Goal: Communication & Community: Answer question/provide support

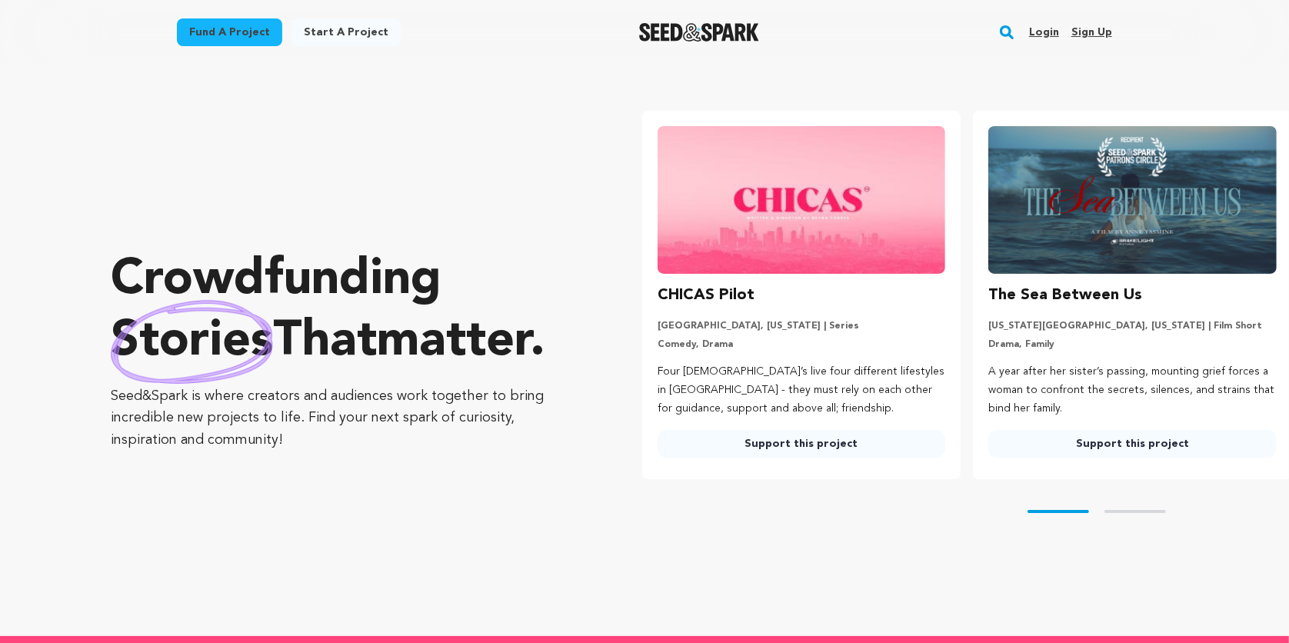
type input "[PERSON_NAME][EMAIL_ADDRESS][DOMAIN_NAME]"
click at [1048, 32] on link "Login" at bounding box center [1044, 32] width 30 height 25
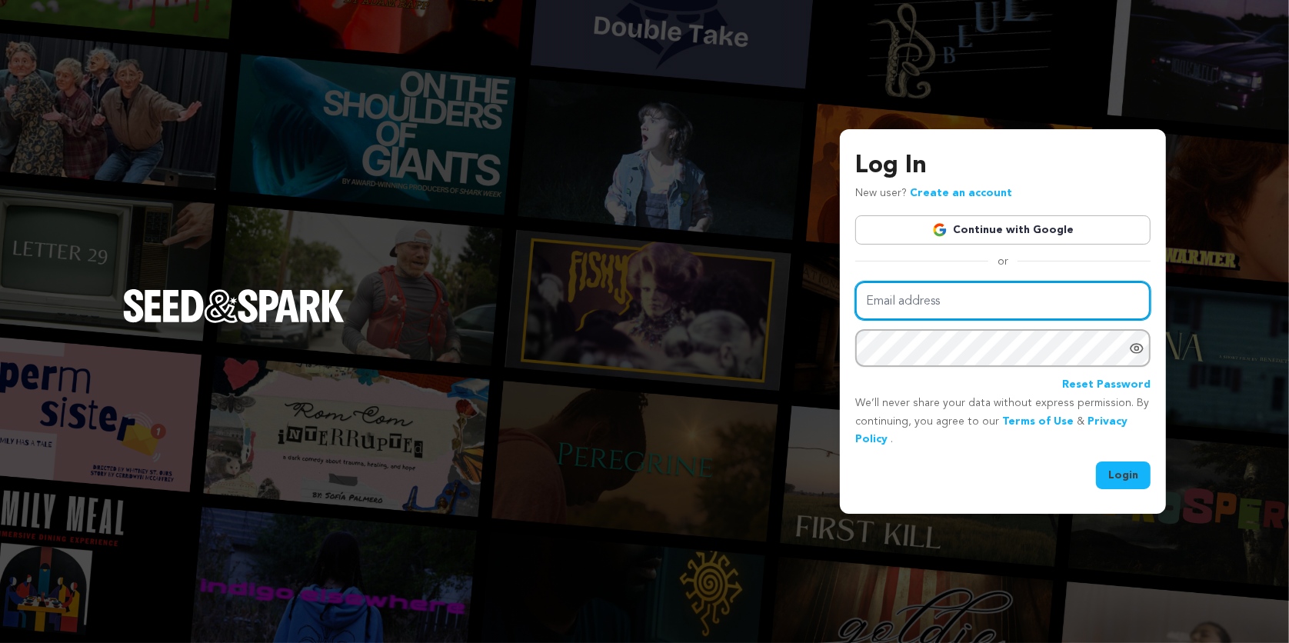
type input "[PERSON_NAME][EMAIL_ADDRESS][DOMAIN_NAME]"
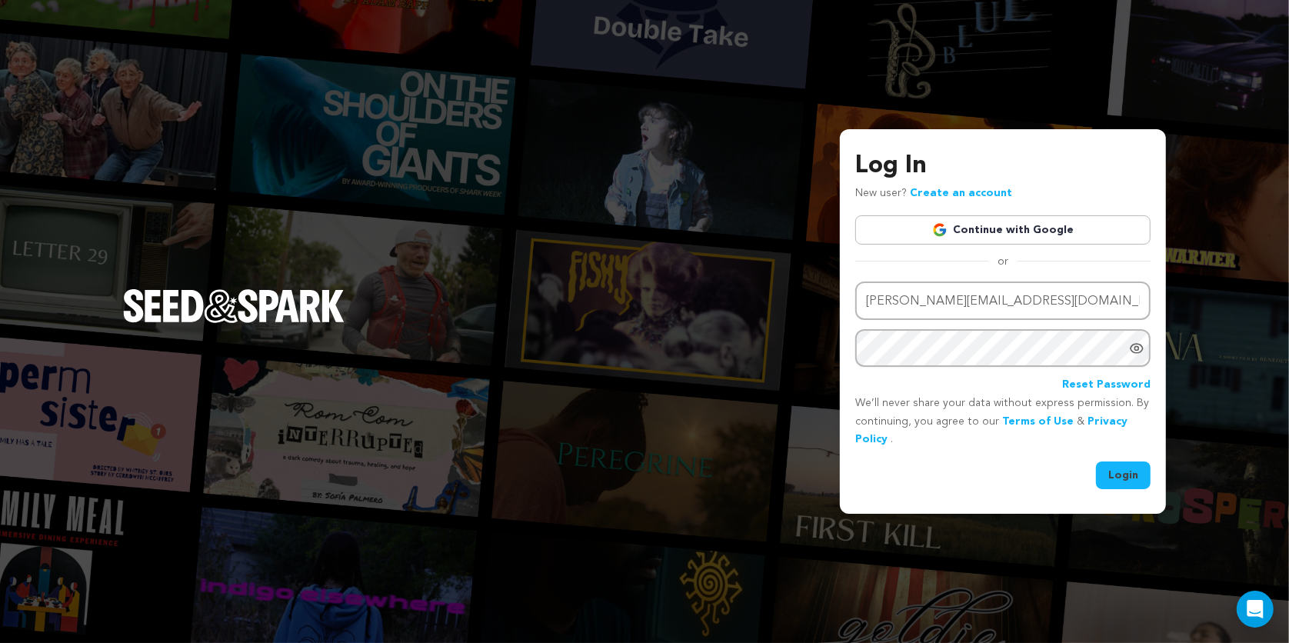
click at [1114, 480] on button "Login" at bounding box center [1123, 475] width 55 height 28
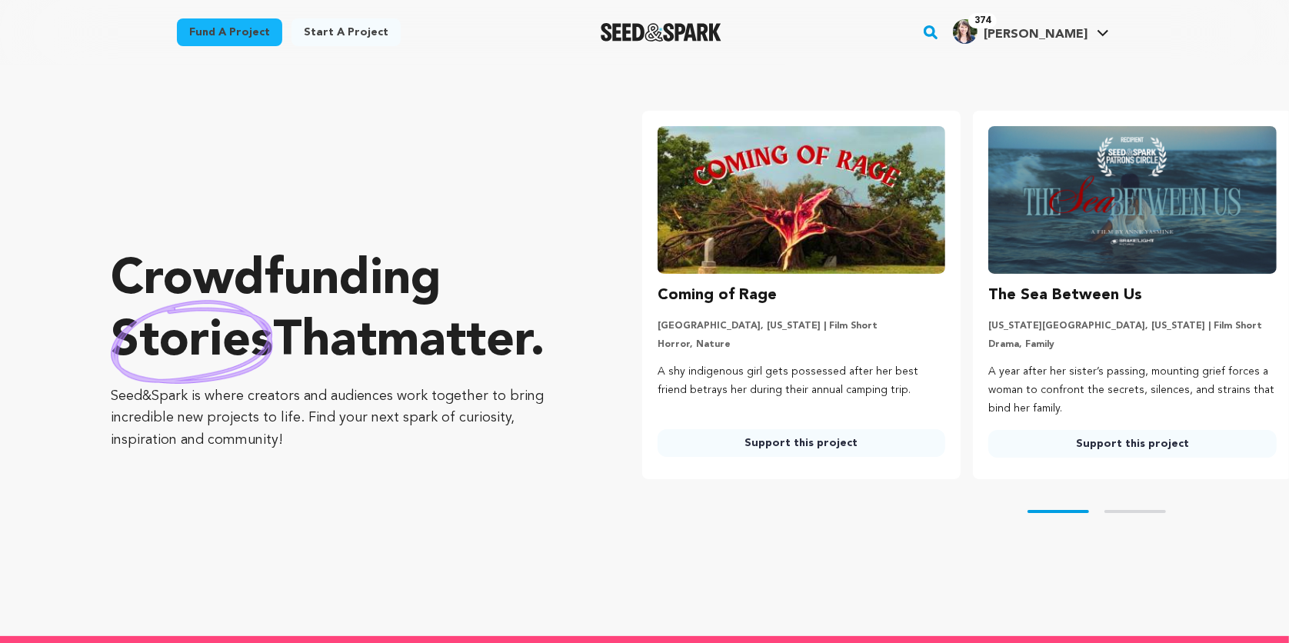
type input "[PERSON_NAME][EMAIL_ADDRESS][DOMAIN_NAME]"
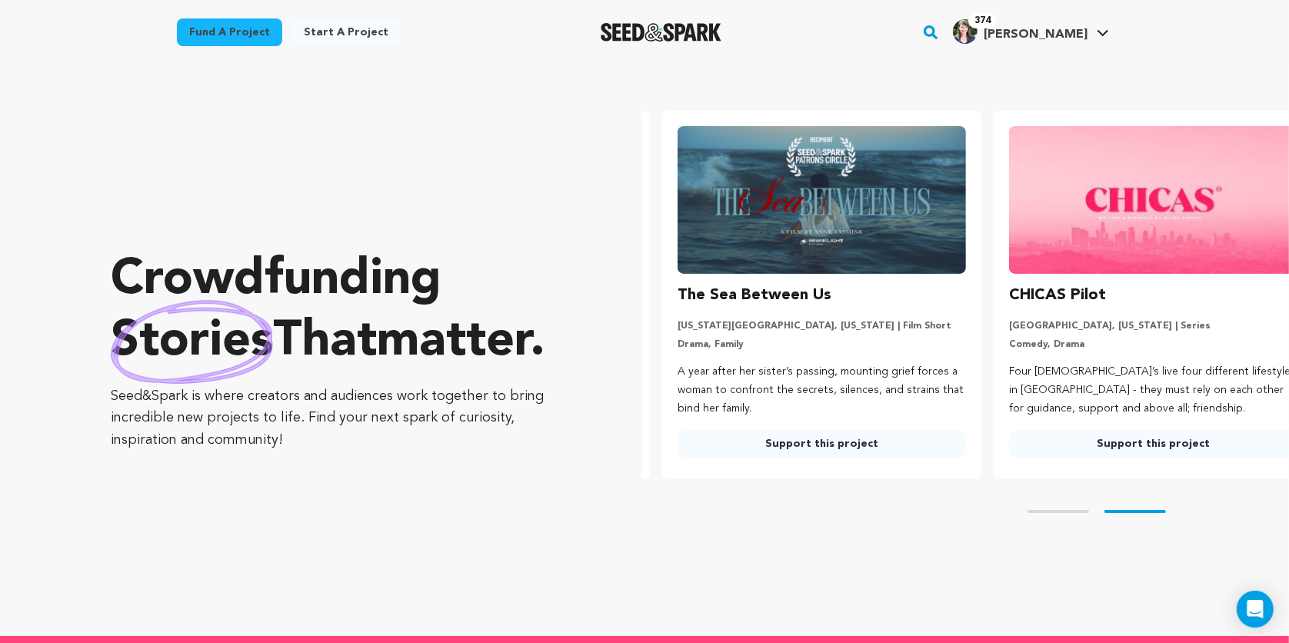
scroll to position [0, 343]
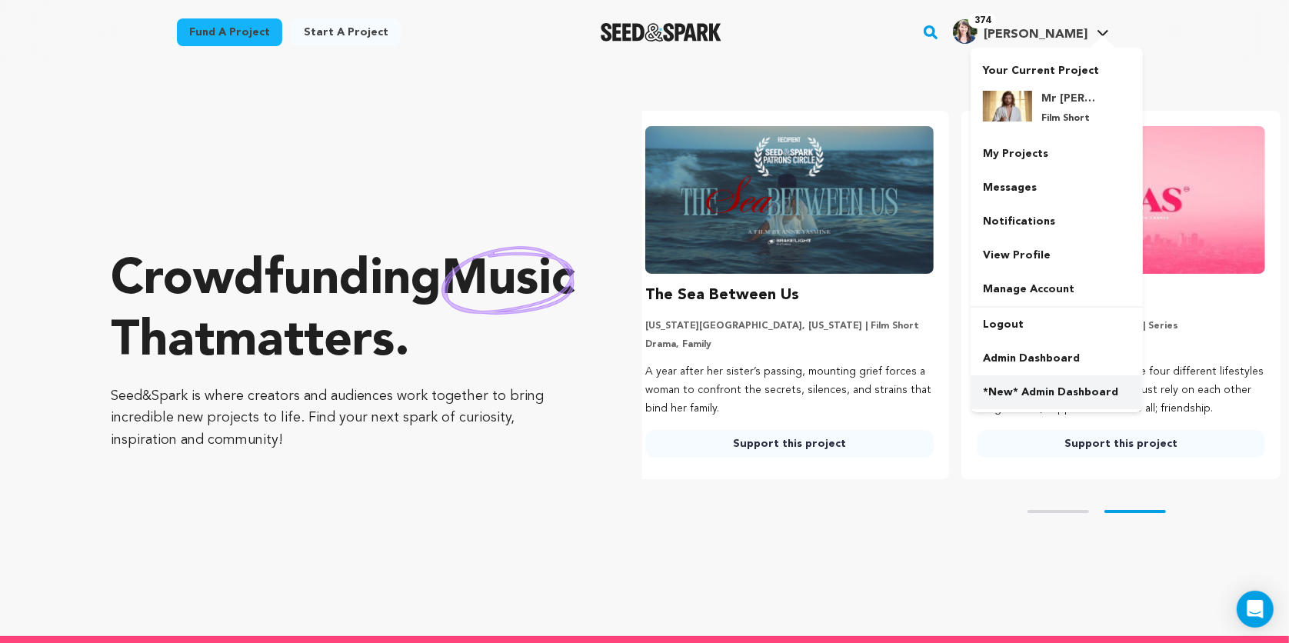
click at [1024, 388] on link "*New* Admin Dashboard" at bounding box center [1057, 392] width 172 height 34
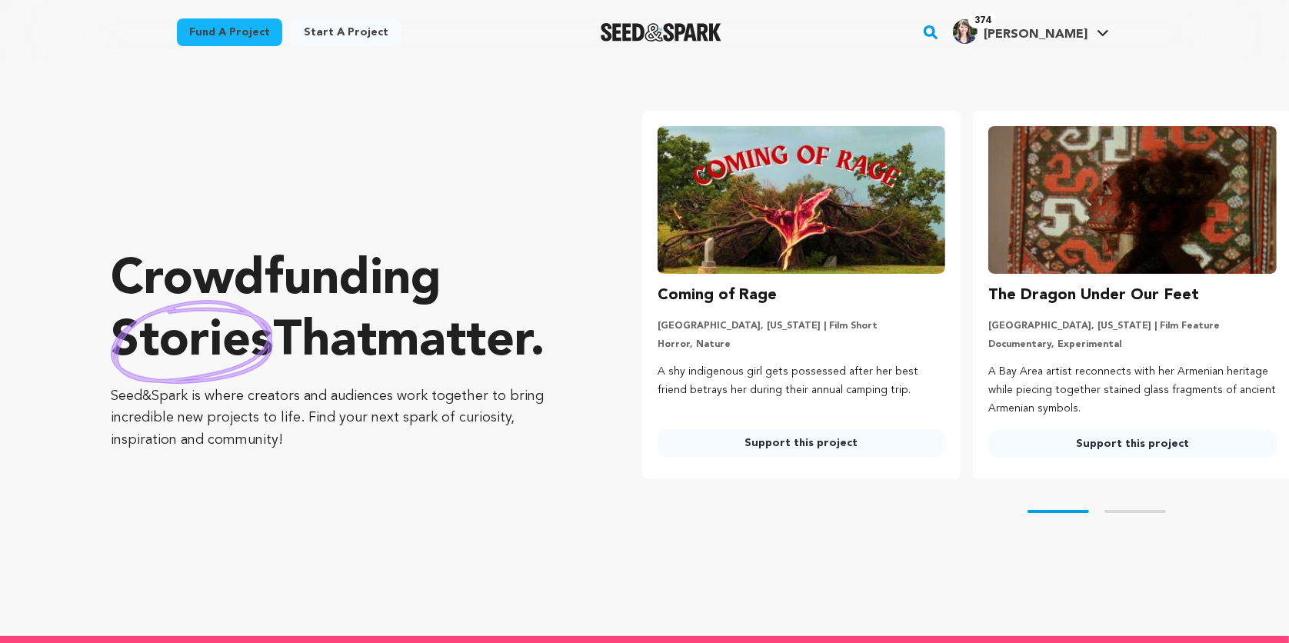
type input "[PERSON_NAME][EMAIL_ADDRESS][DOMAIN_NAME]"
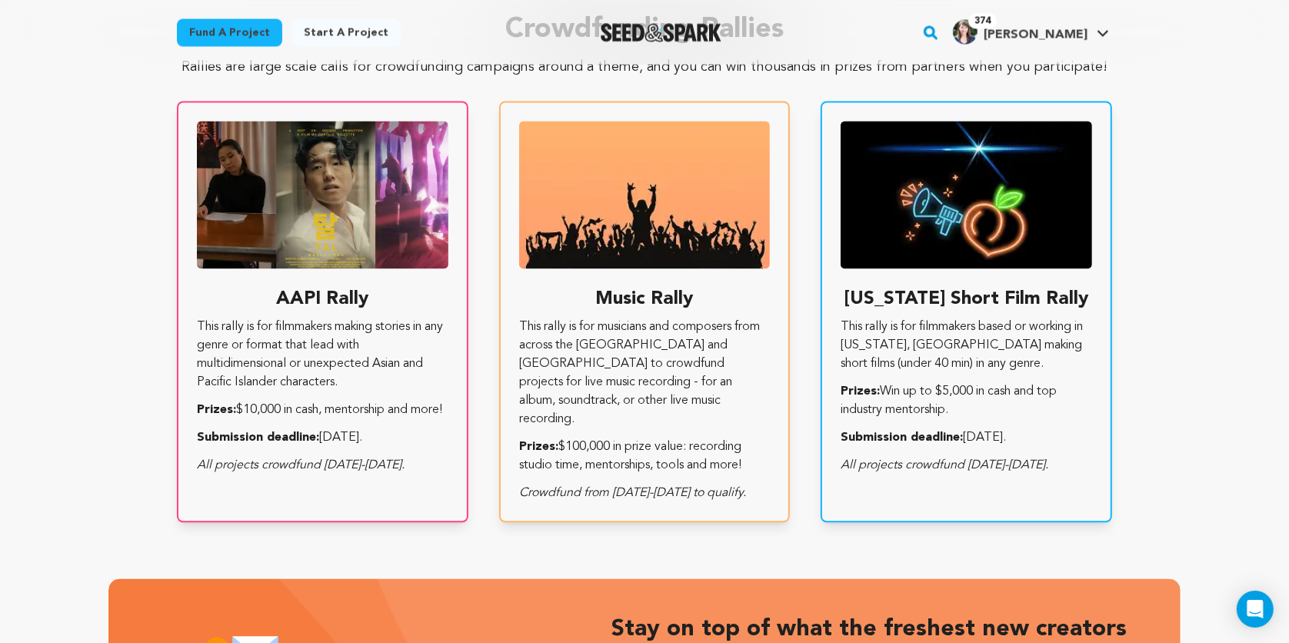
scroll to position [0, 343]
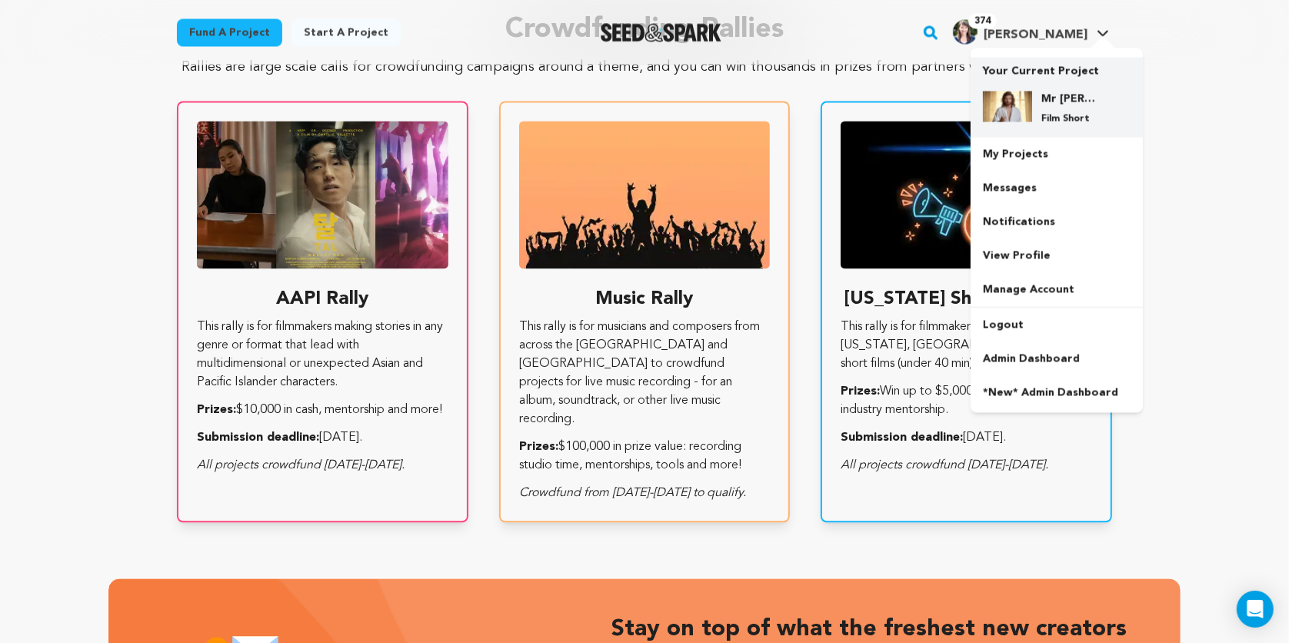
click at [1050, 99] on h4 "Mr [PERSON_NAME]" at bounding box center [1068, 98] width 55 height 15
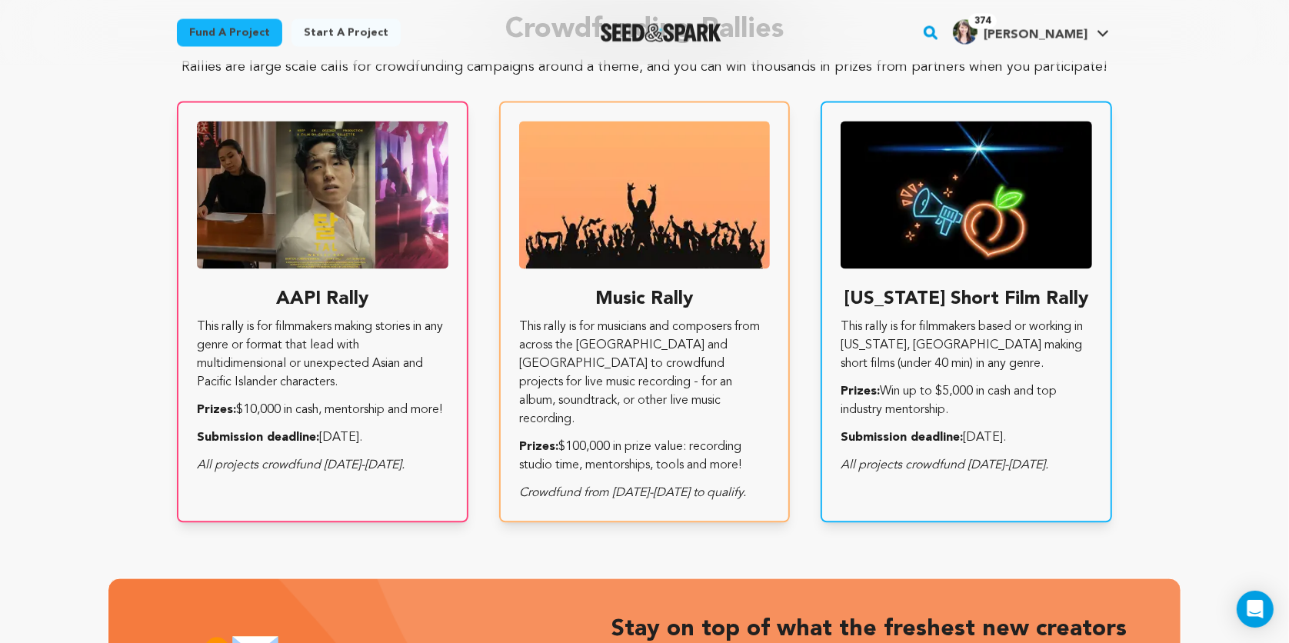
scroll to position [0, 158]
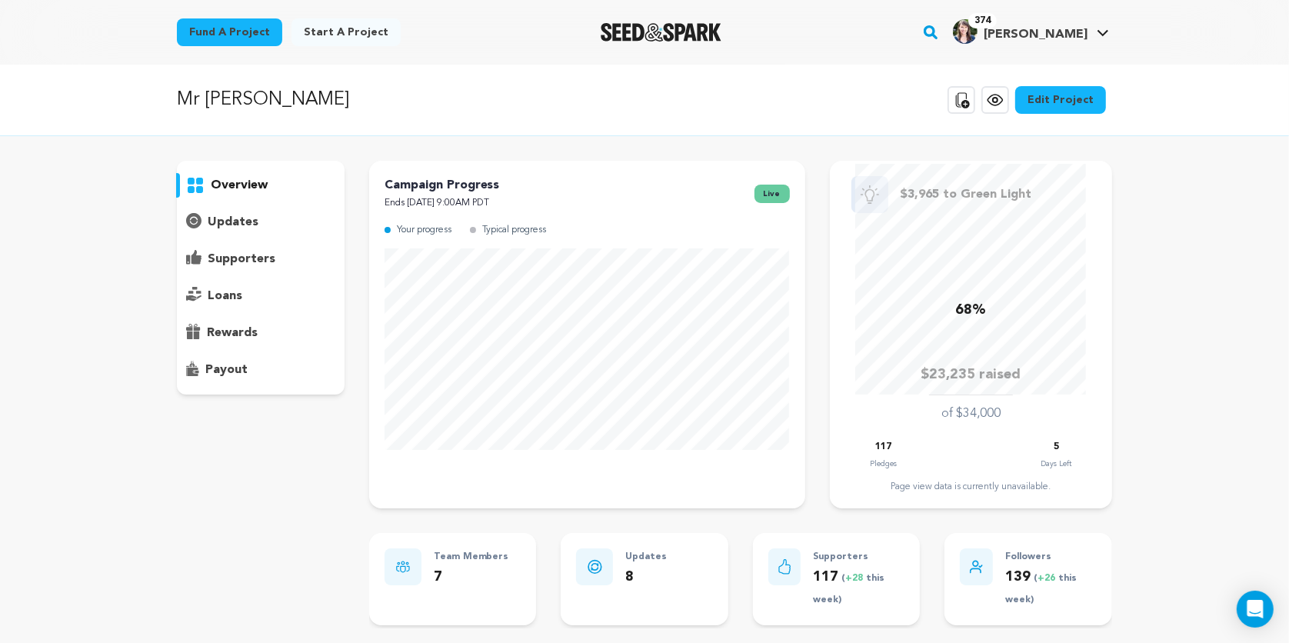
click at [232, 258] on p "supporters" at bounding box center [242, 259] width 68 height 18
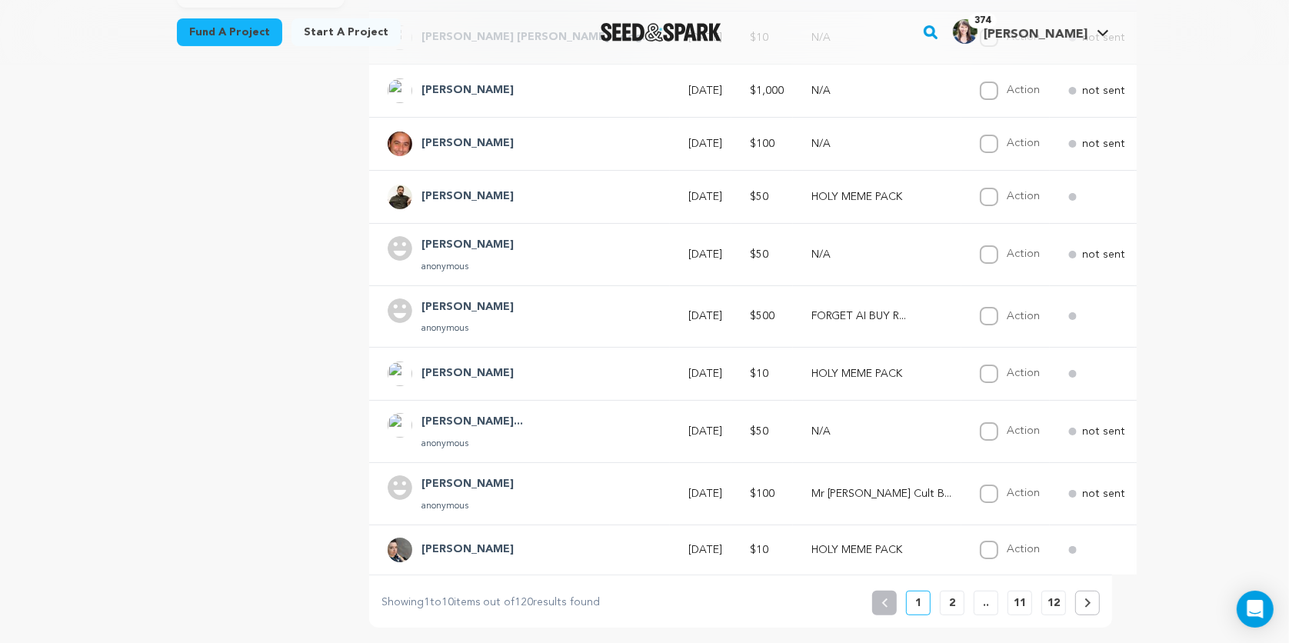
scroll to position [393, 0]
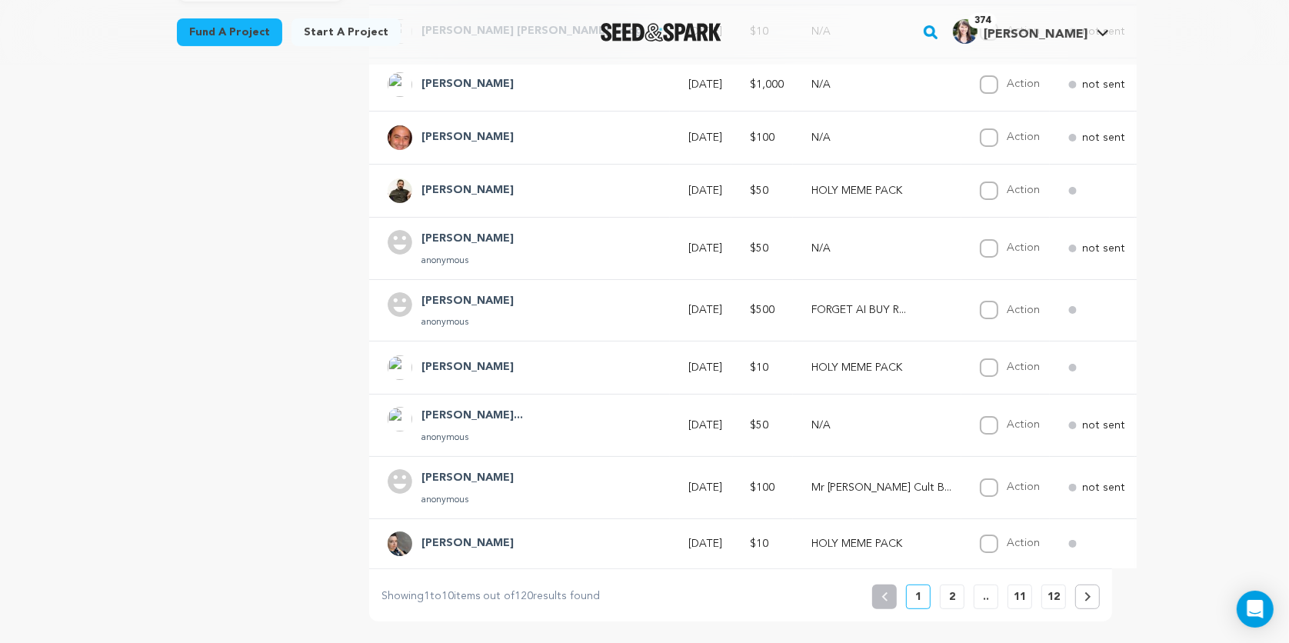
click at [1187, 481] on span "Say Thanks" at bounding box center [1218, 484] width 62 height 15
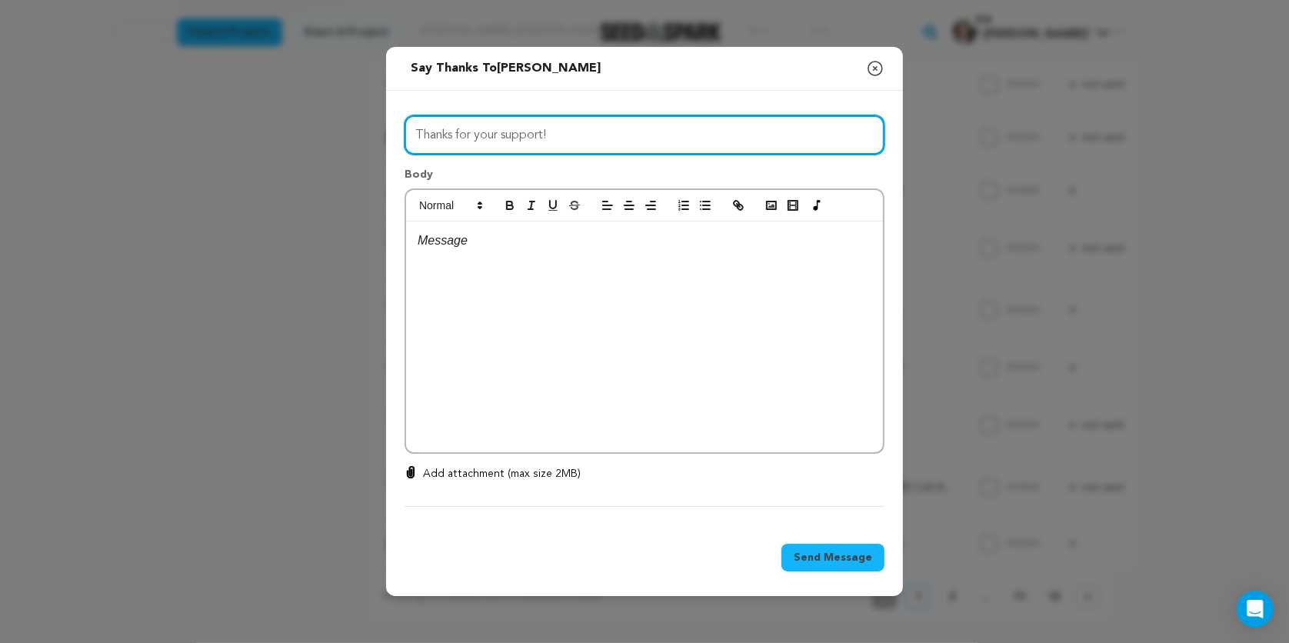
click at [544, 130] on input "Thanks for your support!" at bounding box center [645, 134] width 480 height 39
drag, startPoint x: 568, startPoint y: 133, endPoint x: 384, endPoint y: 131, distance: 184.6
click at [384, 131] on div "Send message to Ashley Hedrick Say thanks to Ashley Hedrick Compose New Message…" at bounding box center [644, 321] width 1289 height 643
type input "AGAIN?! You angel!"
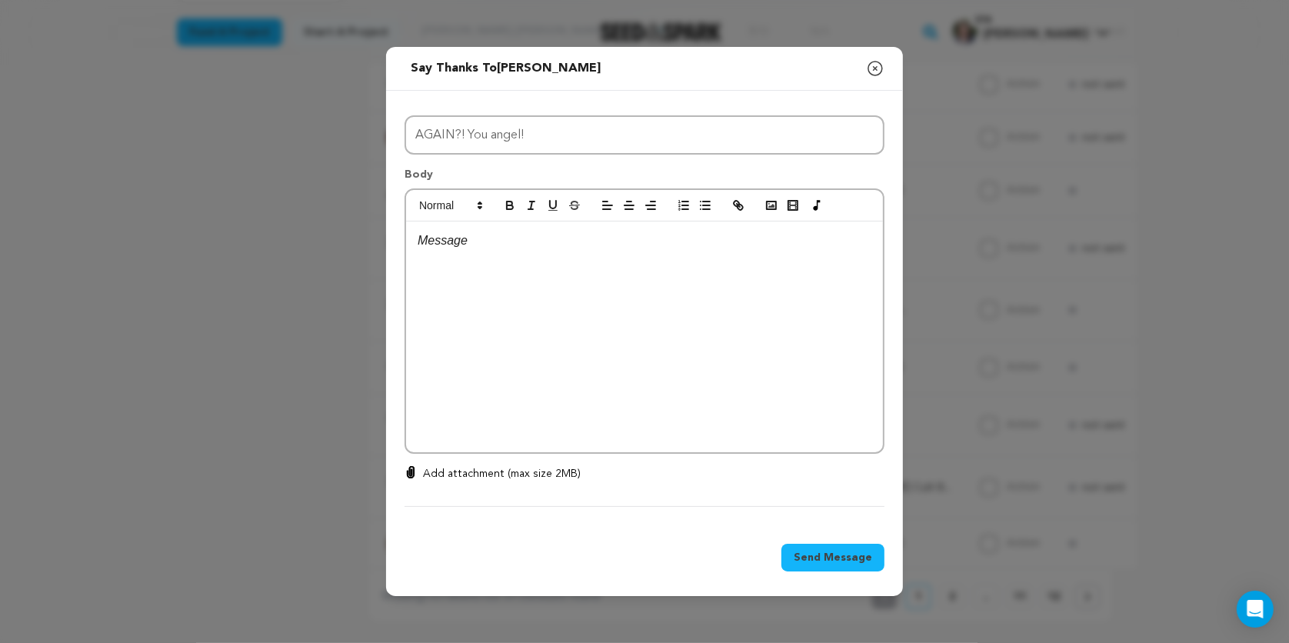
click at [448, 244] on p at bounding box center [645, 241] width 454 height 20
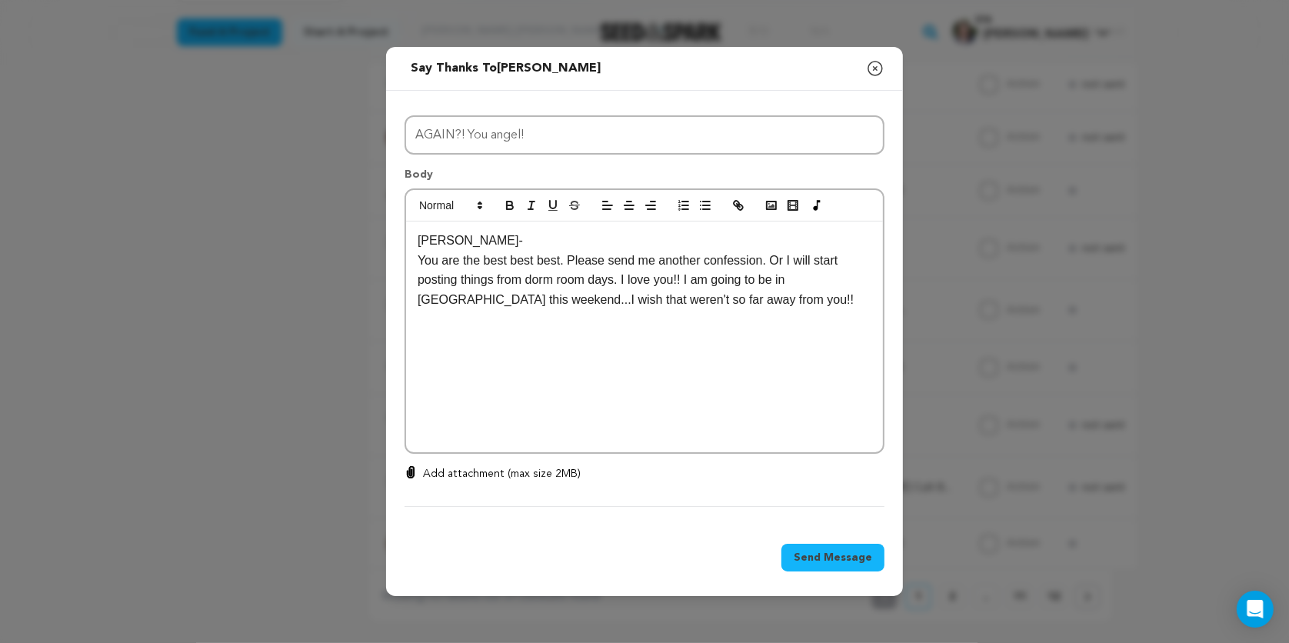
click at [820, 557] on span "Send Message" at bounding box center [833, 557] width 78 height 15
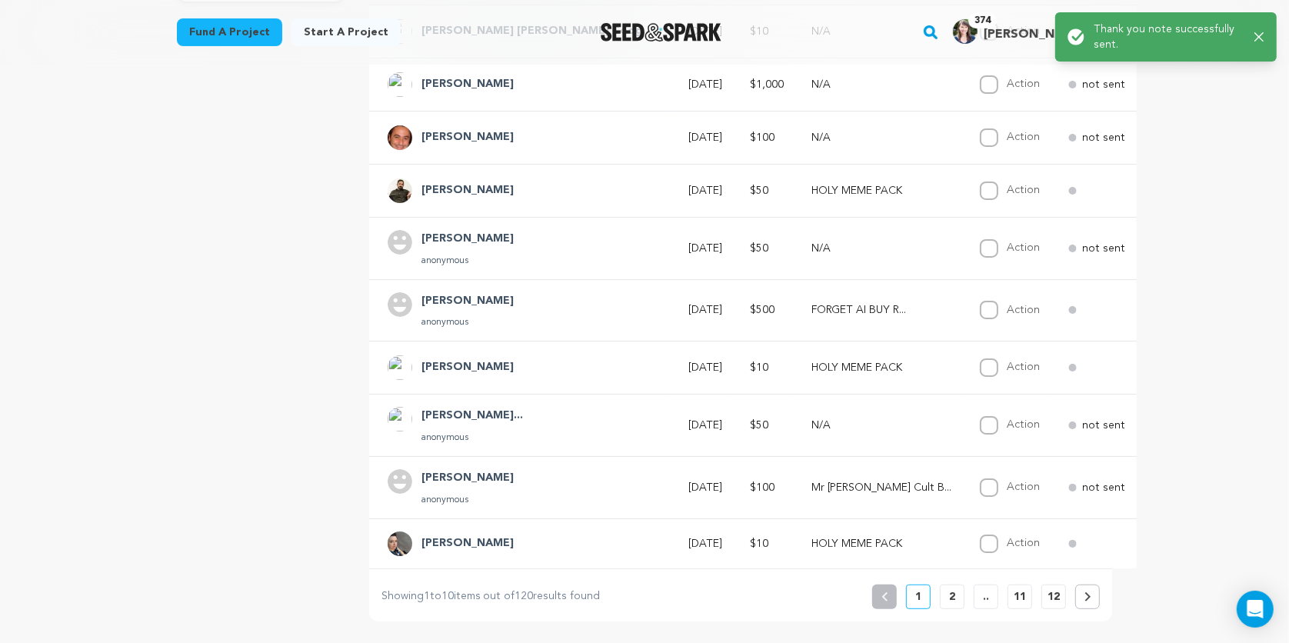
click at [1187, 415] on span "Say Thanks" at bounding box center [1218, 422] width 62 height 15
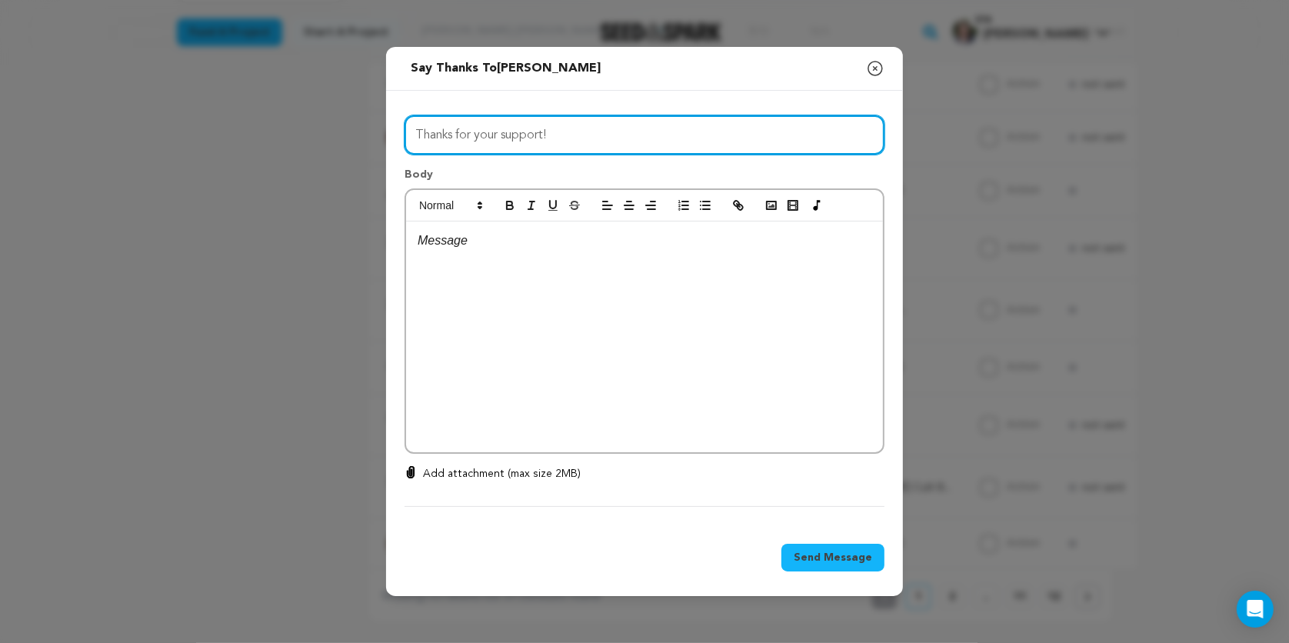
drag, startPoint x: 559, startPoint y: 133, endPoint x: 393, endPoint y: 121, distance: 166.6
click at [393, 121] on div "All Incentives HOLY MEME PACK CONFESS TO MR JESUS BLESSED AF STARTER KIT Mr Jes…" at bounding box center [644, 308] width 517 height 435
type input "Thank you Katie!!!!"
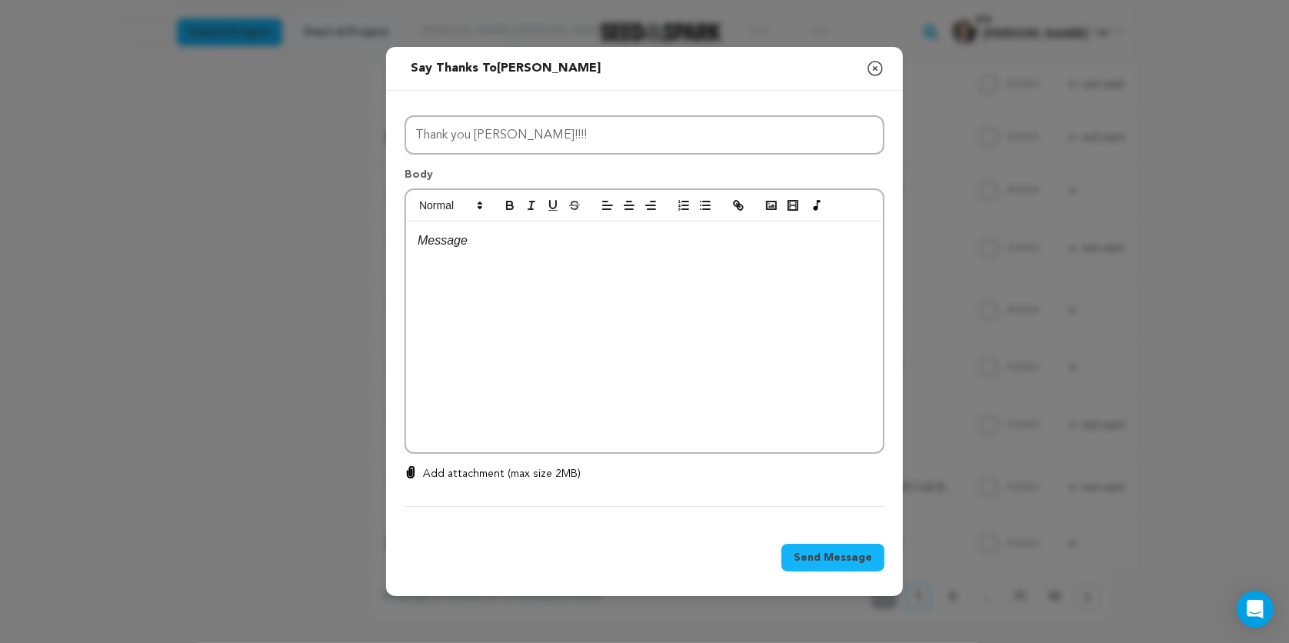
click at [478, 252] on div at bounding box center [644, 337] width 477 height 231
click at [565, 263] on p "You are the best!! Como fdue Havana?? I am dying to know." at bounding box center [645, 261] width 454 height 20
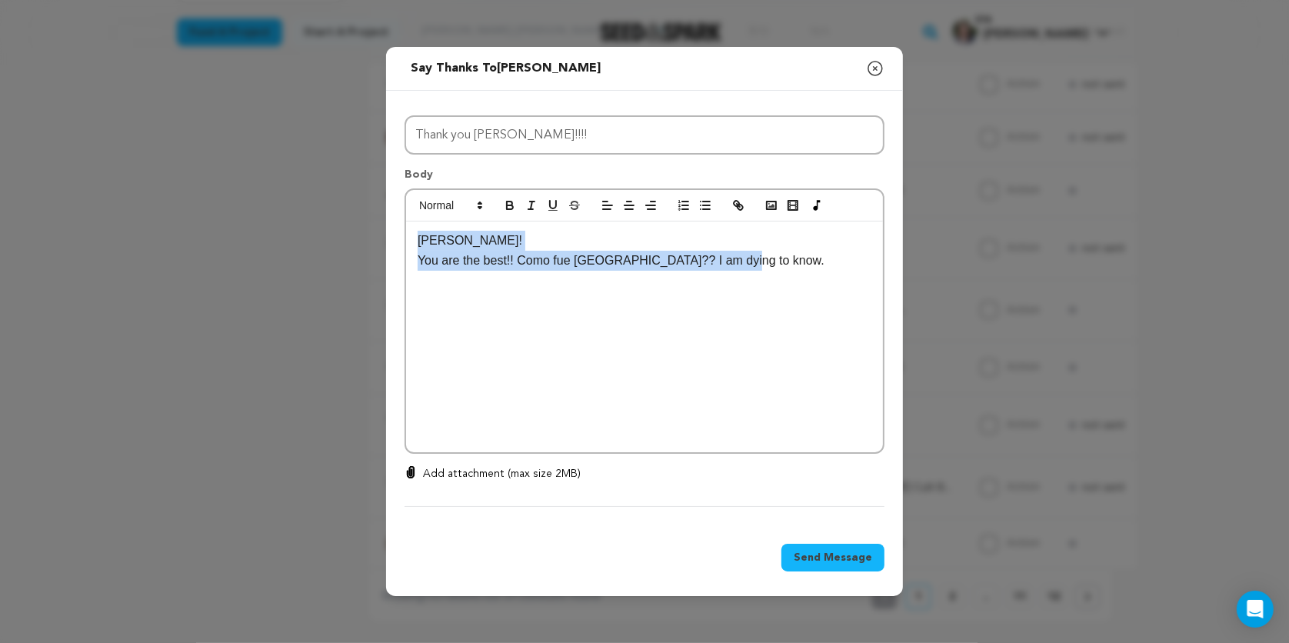
drag, startPoint x: 774, startPoint y: 268, endPoint x: 391, endPoint y: 224, distance: 384.8
click at [391, 224] on div "All Incentives HOLY MEME PACK CONFESS TO MR JESUS BLESSED AF STARTER KIT Mr Jes…" at bounding box center [644, 308] width 517 height 435
copy div "Katie! You are the best!! Como fue Havana?? I am dying to know."
click at [873, 68] on icon "button" at bounding box center [875, 68] width 18 height 18
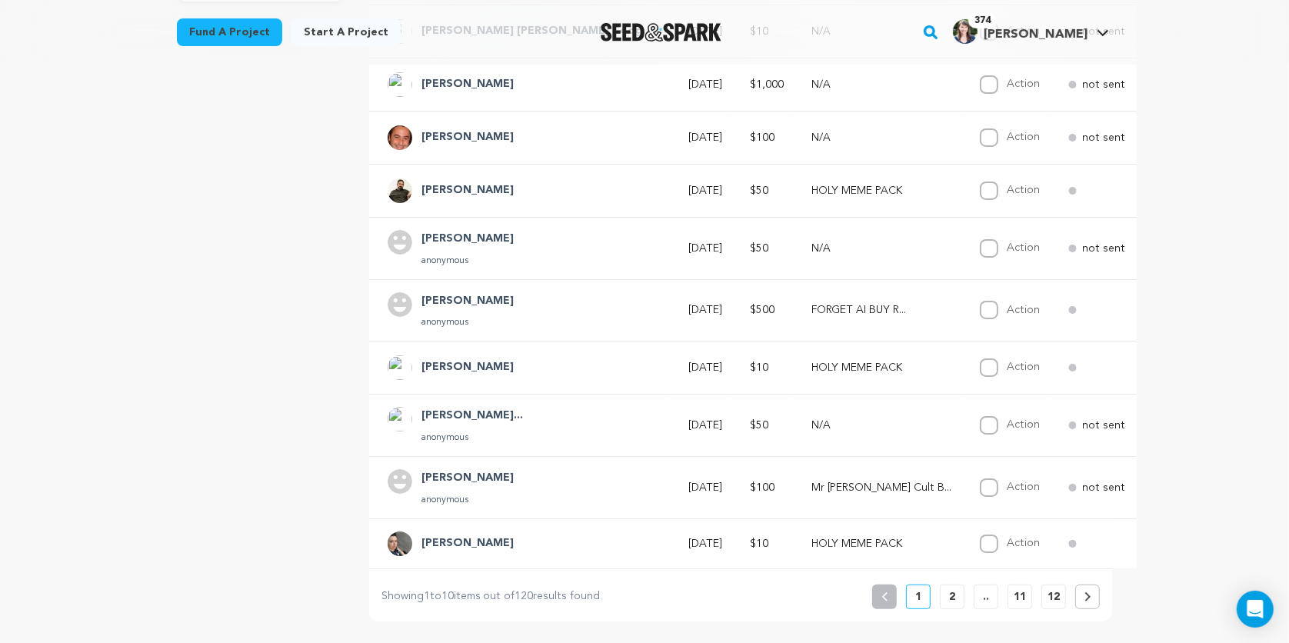
click at [1187, 415] on span "Say Thanks" at bounding box center [1218, 422] width 62 height 15
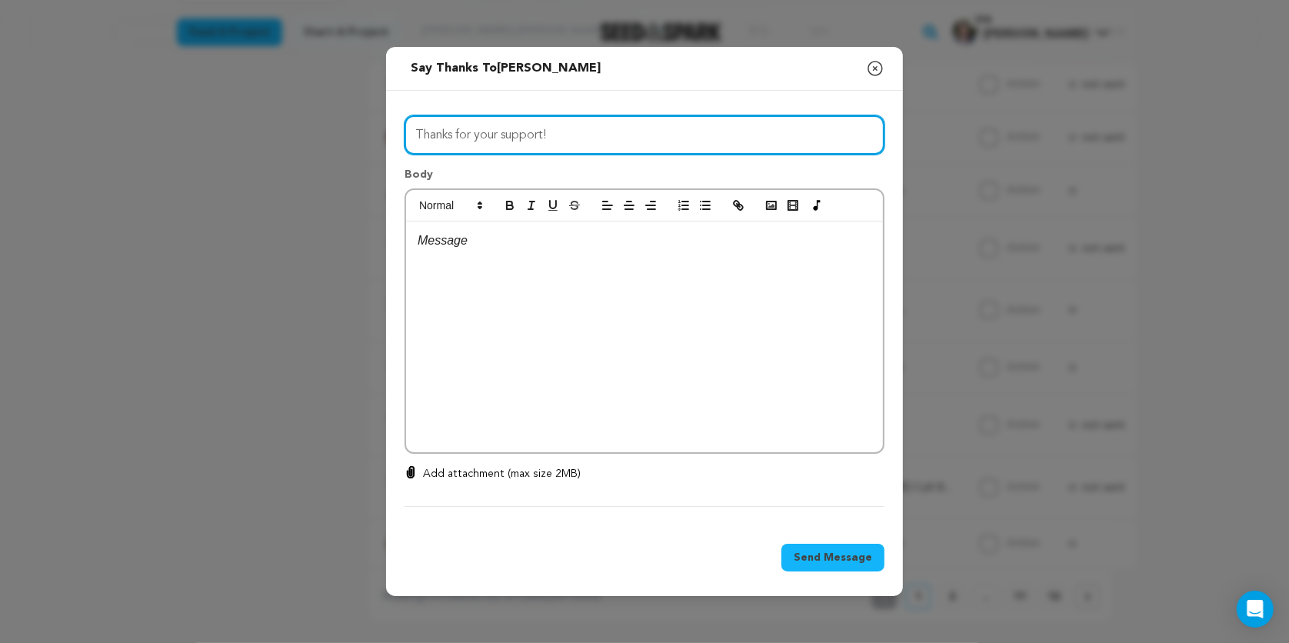
drag, startPoint x: 575, startPoint y: 142, endPoint x: 404, endPoint y: 121, distance: 172.0
click at [404, 121] on div "All Incentives HOLY MEME PACK CONFESS TO MR JESUS BLESSED AF STARTER KIT Mr Jes…" at bounding box center [644, 308] width 517 height 435
type input "Thank you Katie!!"
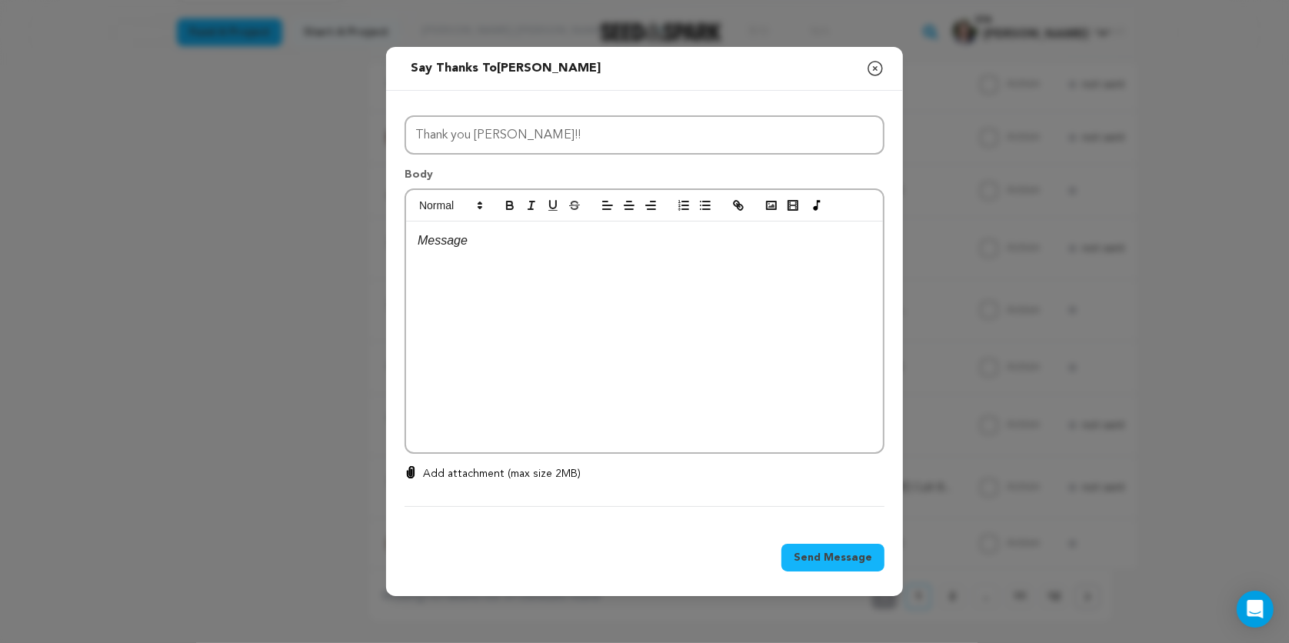
click at [438, 244] on p at bounding box center [645, 241] width 454 height 20
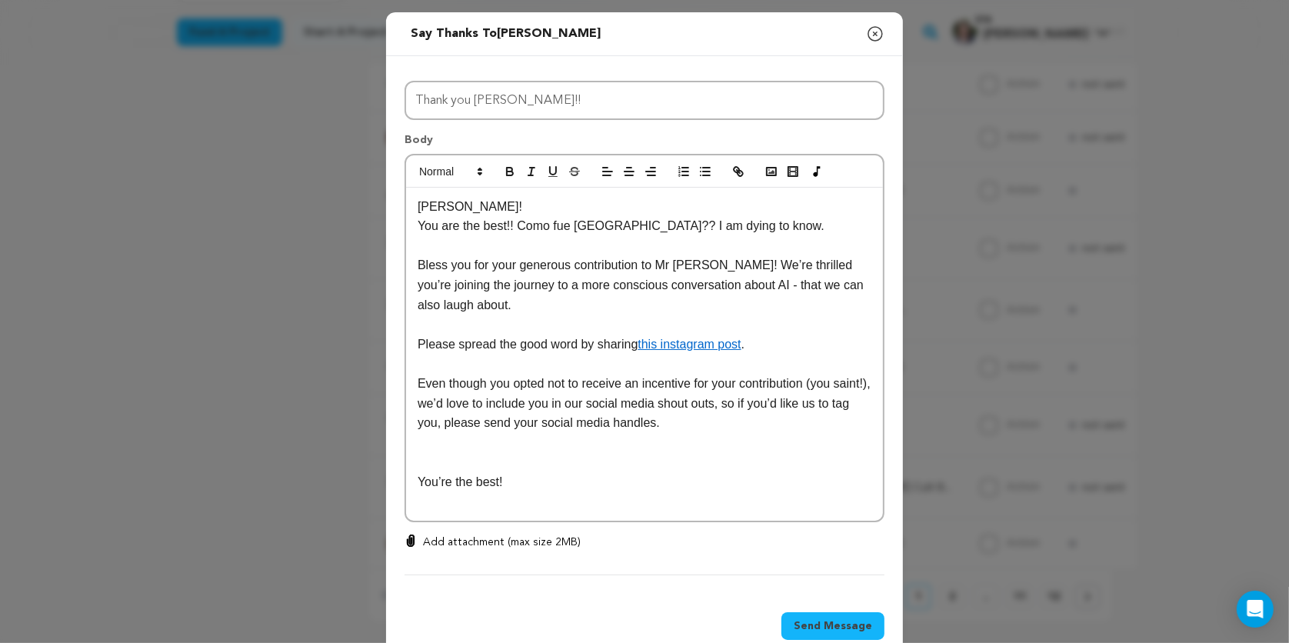
drag, startPoint x: 709, startPoint y: 425, endPoint x: 461, endPoint y: 404, distance: 248.5
click at [461, 404] on p "Even though you opted not to receive an incentive for your contribution (you sa…" at bounding box center [645, 403] width 454 height 59
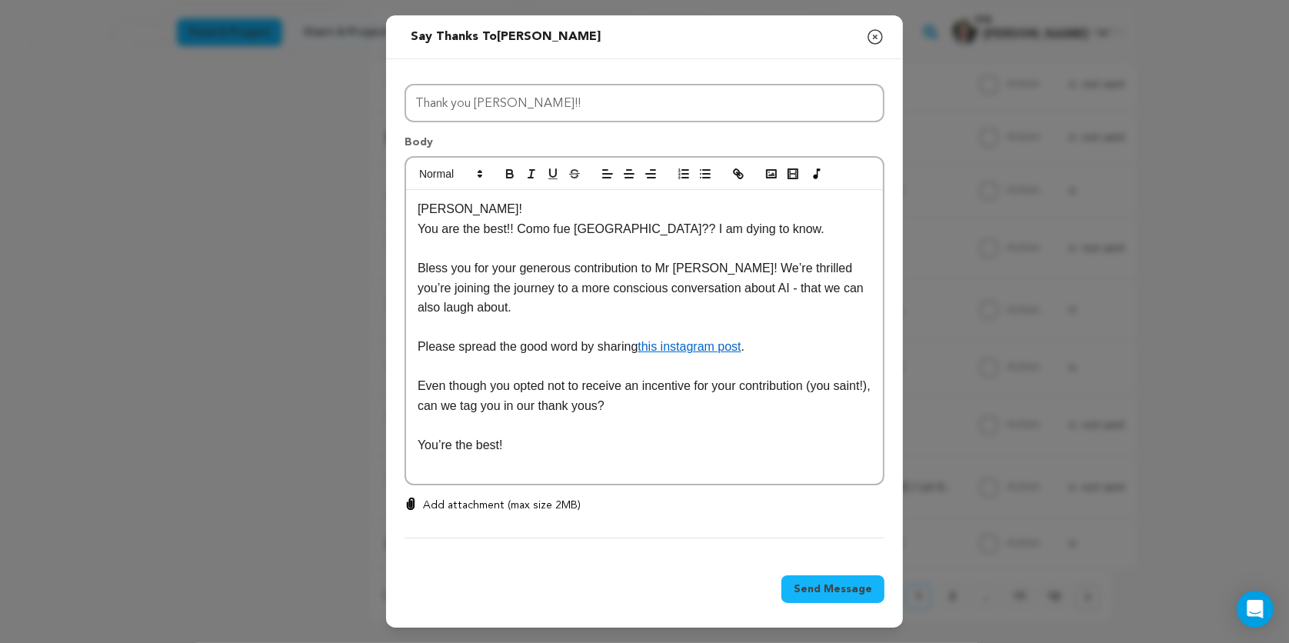
click at [815, 588] on span "Send Message" at bounding box center [833, 588] width 78 height 15
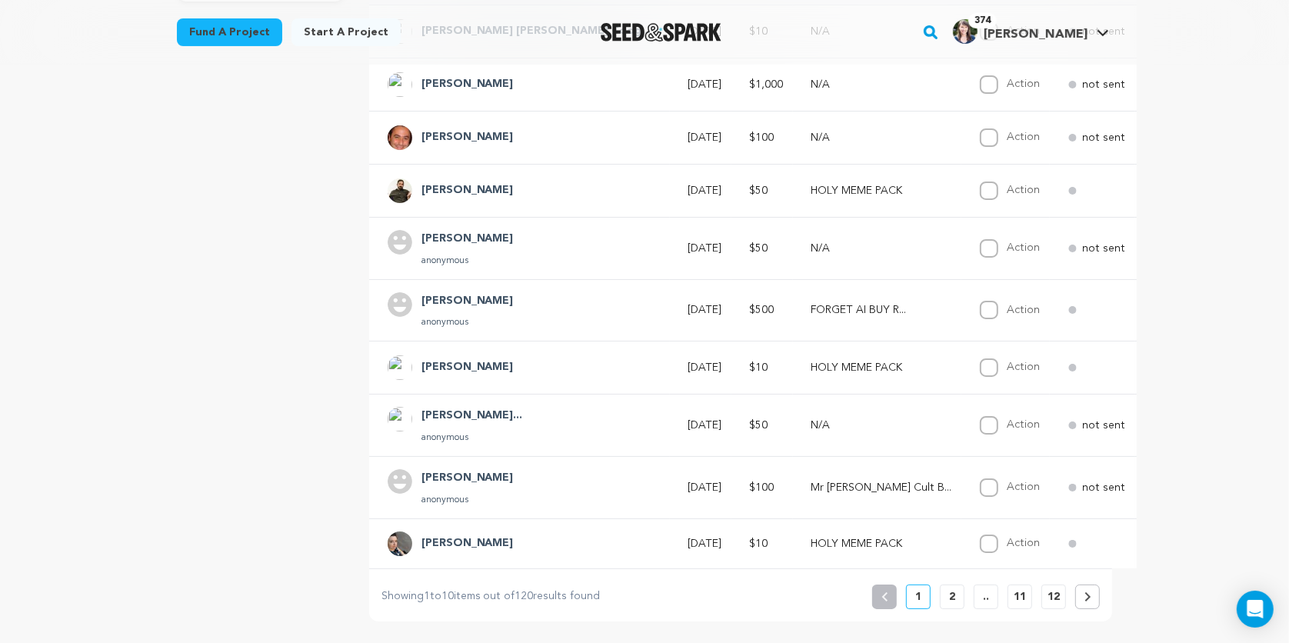
click at [1187, 299] on span "Say Thanks" at bounding box center [1218, 306] width 62 height 15
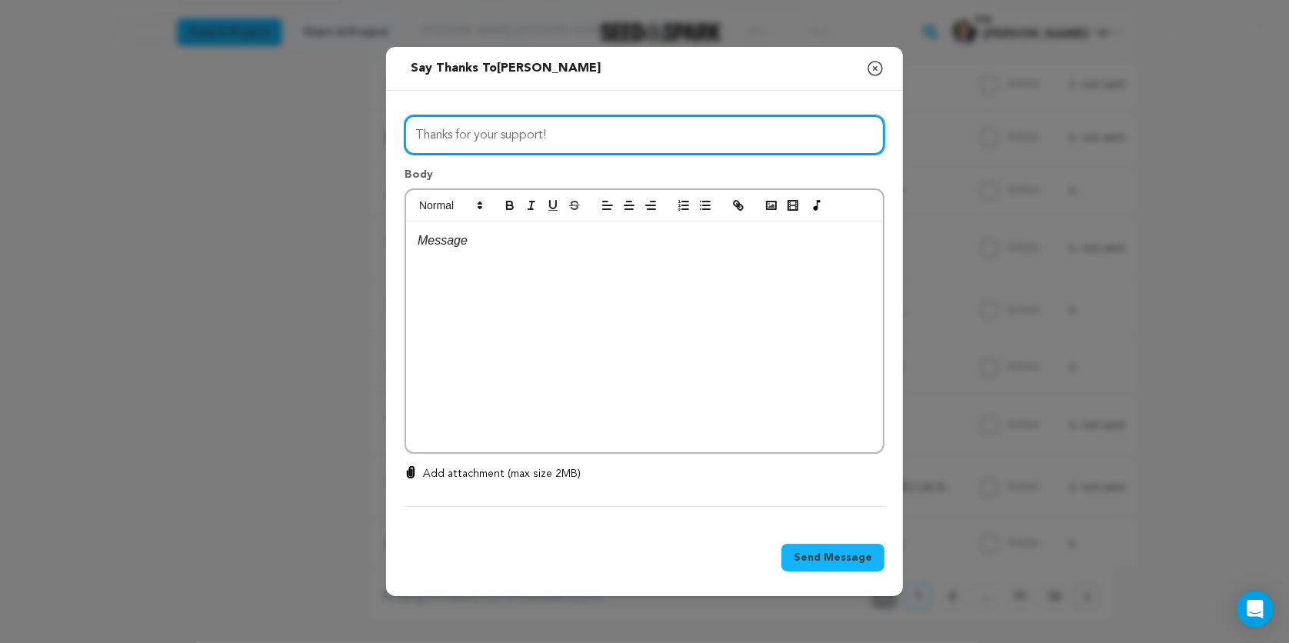
drag, startPoint x: 574, startPoint y: 132, endPoint x: 395, endPoint y: 127, distance: 178.5
click at [395, 127] on div "All Incentives HOLY MEME PACK CONFESS TO MR JESUS BLESSED AF STARTER KIT Mr Jes…" at bounding box center [644, 308] width 517 height 435
type input "Micah!! THANK YOU!!!"
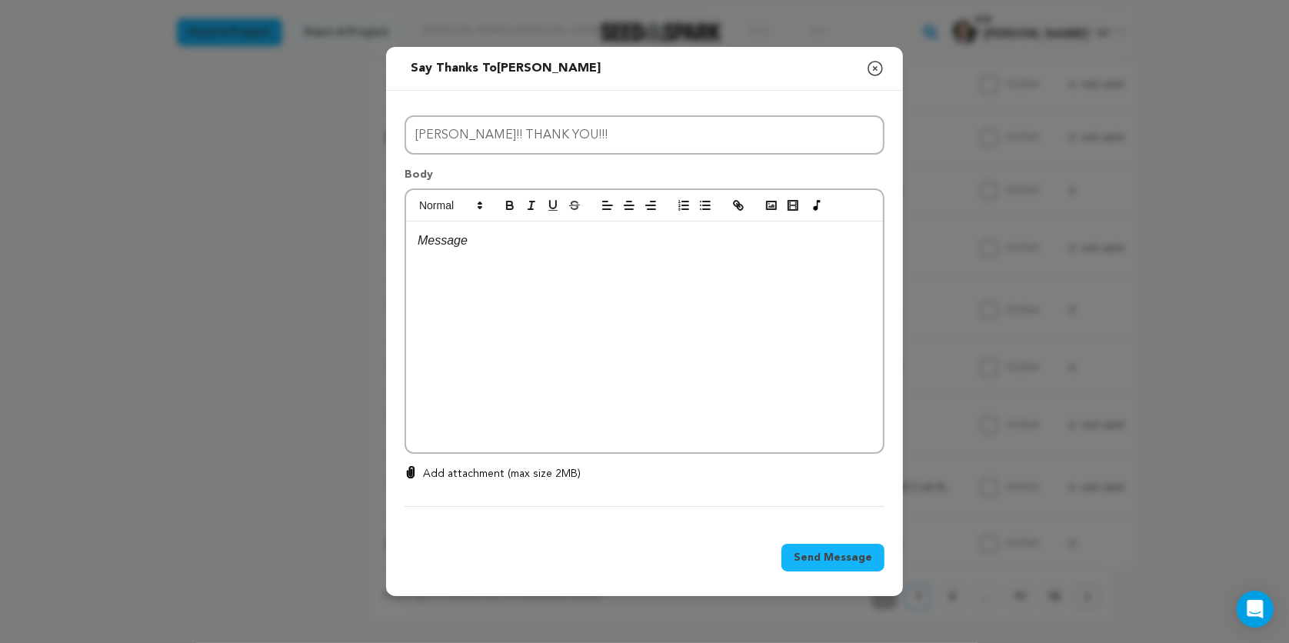
click at [440, 240] on p at bounding box center [645, 241] width 454 height 20
drag, startPoint x: 678, startPoint y: 261, endPoint x: 408, endPoint y: 223, distance: 272.6
click at [408, 223] on div "Micah- You sweet kind soul! Thank you so so much!" at bounding box center [644, 337] width 477 height 231
copy div "Micah- You sweet kind soul! Thank you so so much!"
click at [871, 65] on icon "button" at bounding box center [875, 68] width 18 height 18
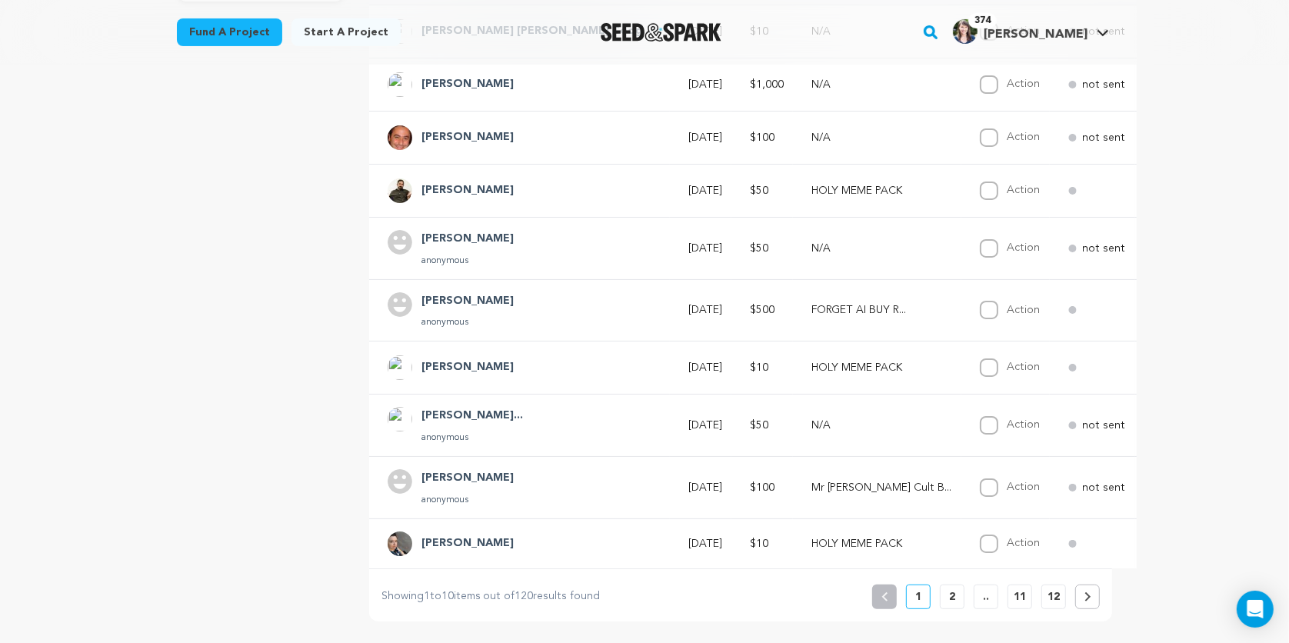
click at [1187, 306] on span "Say Thanks" at bounding box center [1218, 306] width 62 height 15
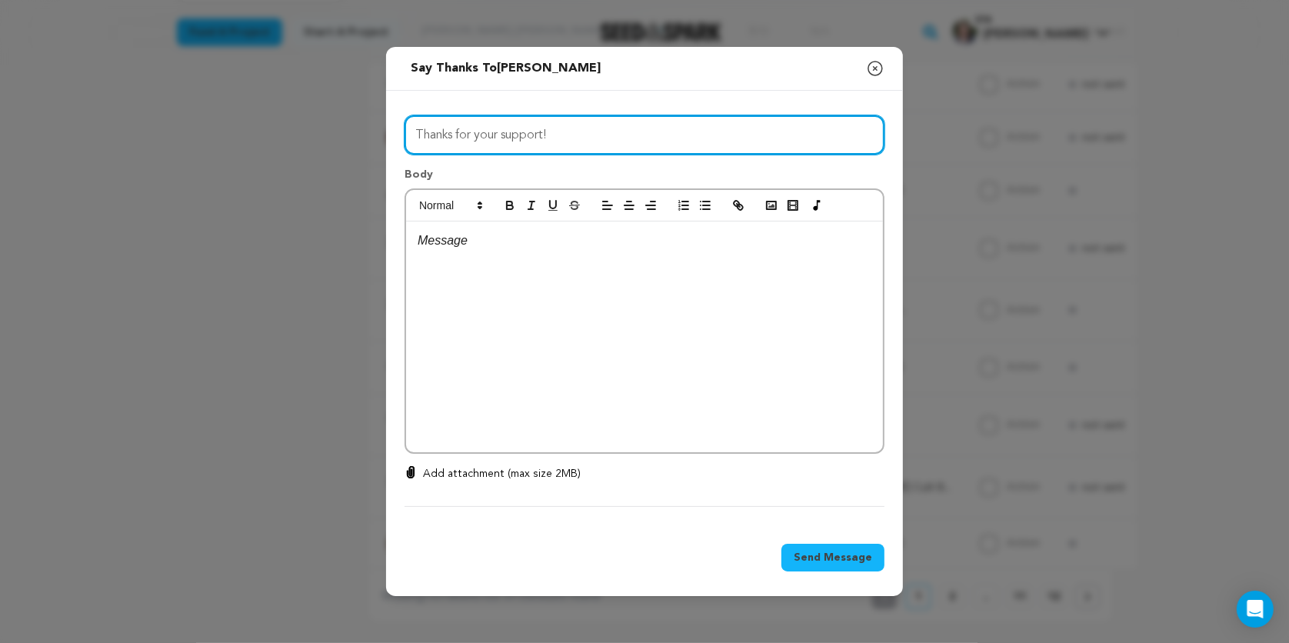
drag, startPoint x: 565, startPoint y: 131, endPoint x: 388, endPoint y: 129, distance: 177.7
click at [388, 129] on div "All Incentives HOLY MEME PACK CONFESS TO MR JESUS BLESSED AF STARTER KIT Mr Jes…" at bounding box center [644, 308] width 517 height 435
type input "Micah!! THANK YOU!!!"
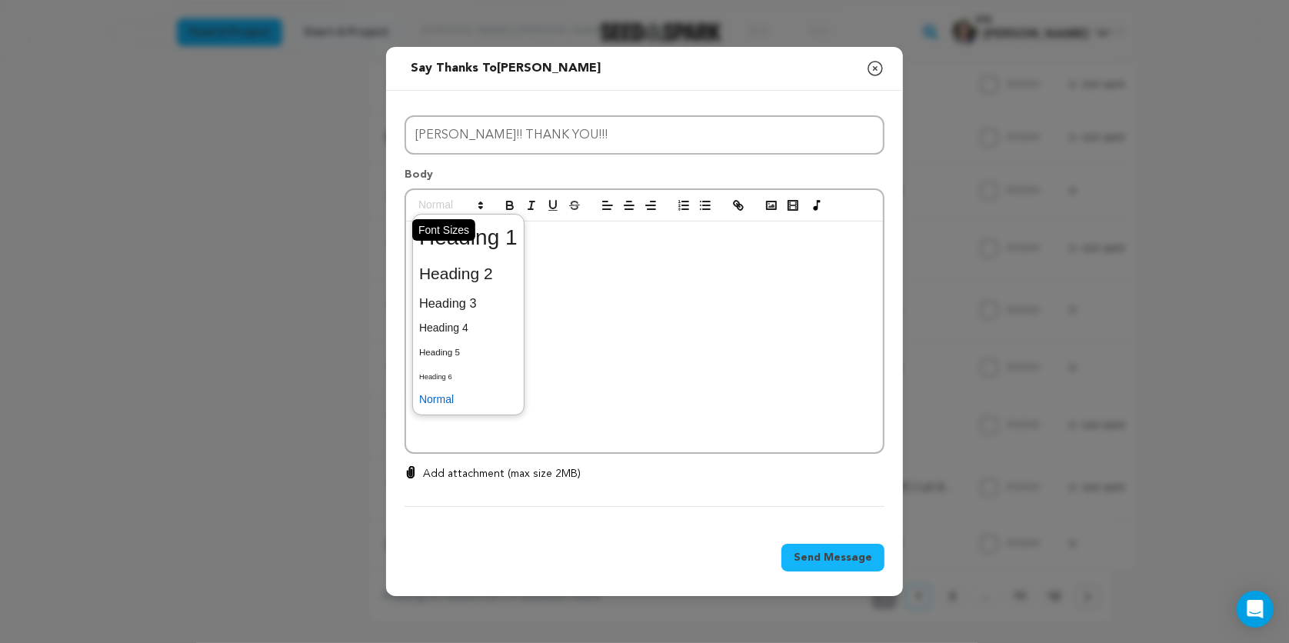
click at [458, 215] on span at bounding box center [449, 205] width 75 height 18
click at [624, 263] on div at bounding box center [644, 337] width 477 height 231
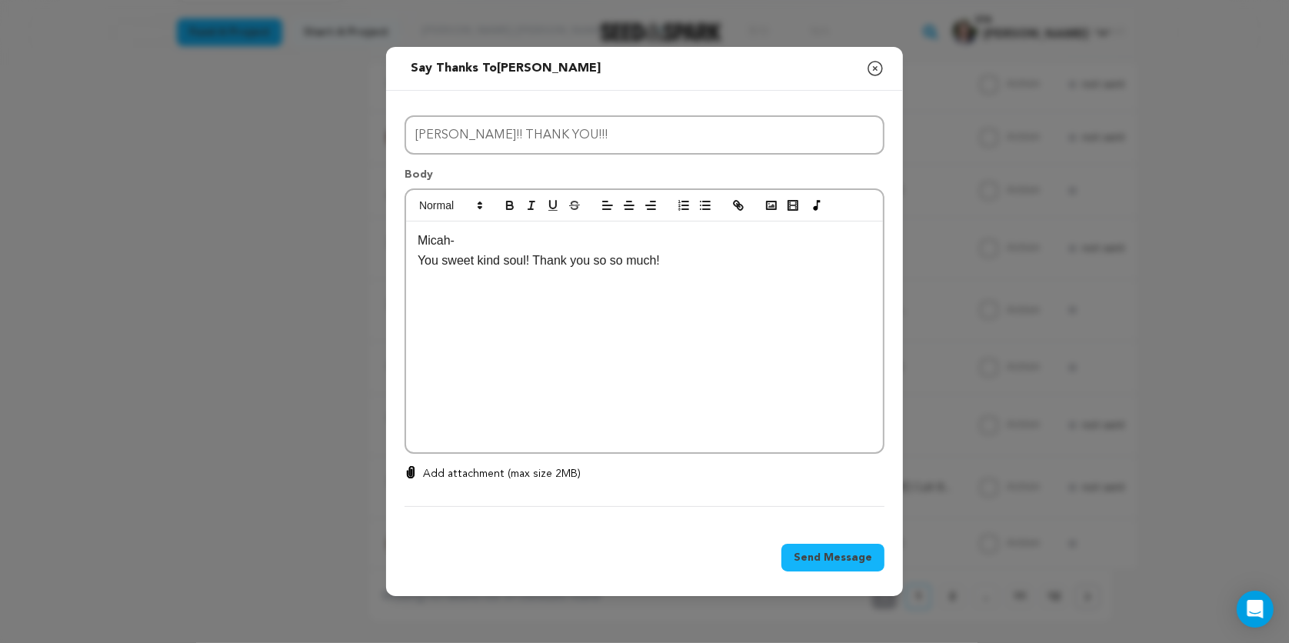
click at [715, 285] on p at bounding box center [645, 280] width 454 height 20
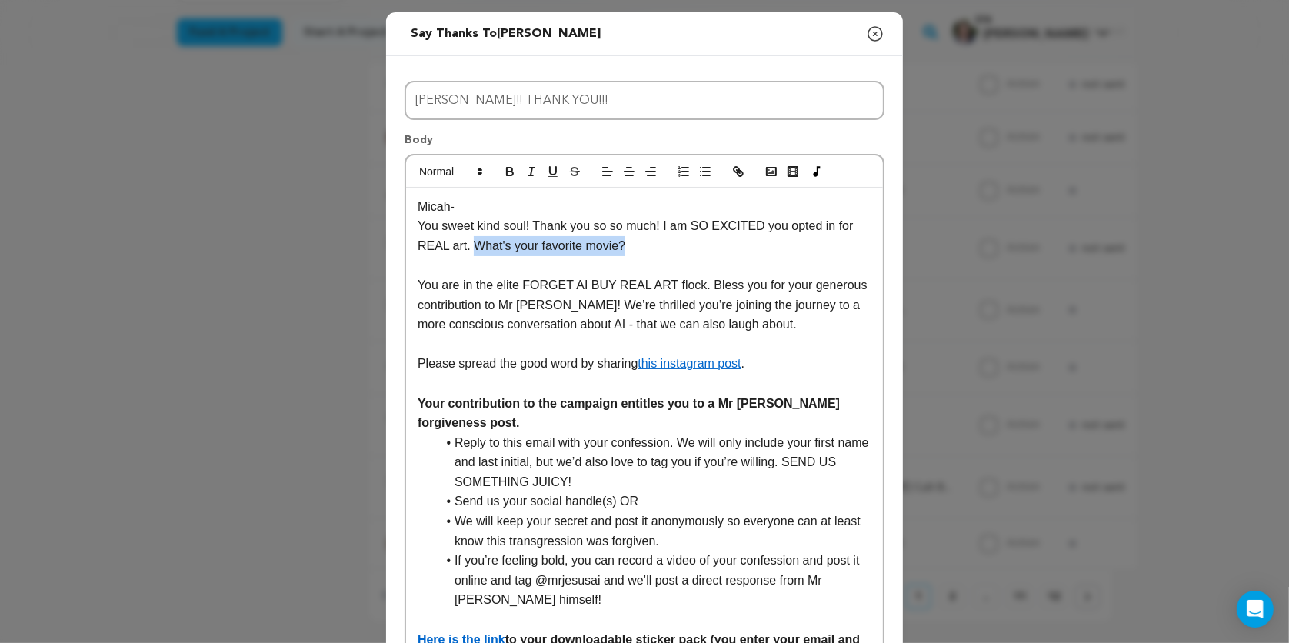
drag, startPoint x: 645, startPoint y: 247, endPoint x: 475, endPoint y: 244, distance: 169.2
click at [475, 244] on p "You sweet kind soul! Thank you so so much! I am SO EXCITED you opted in for REA…" at bounding box center [645, 235] width 454 height 39
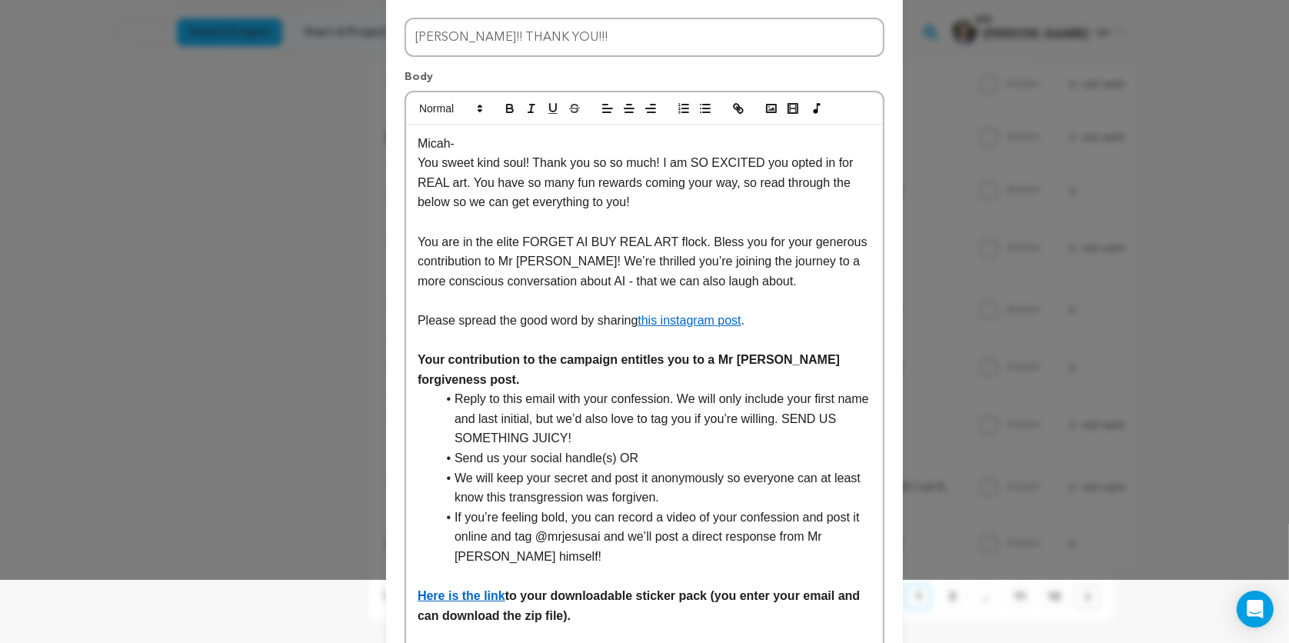
scroll to position [71, 0]
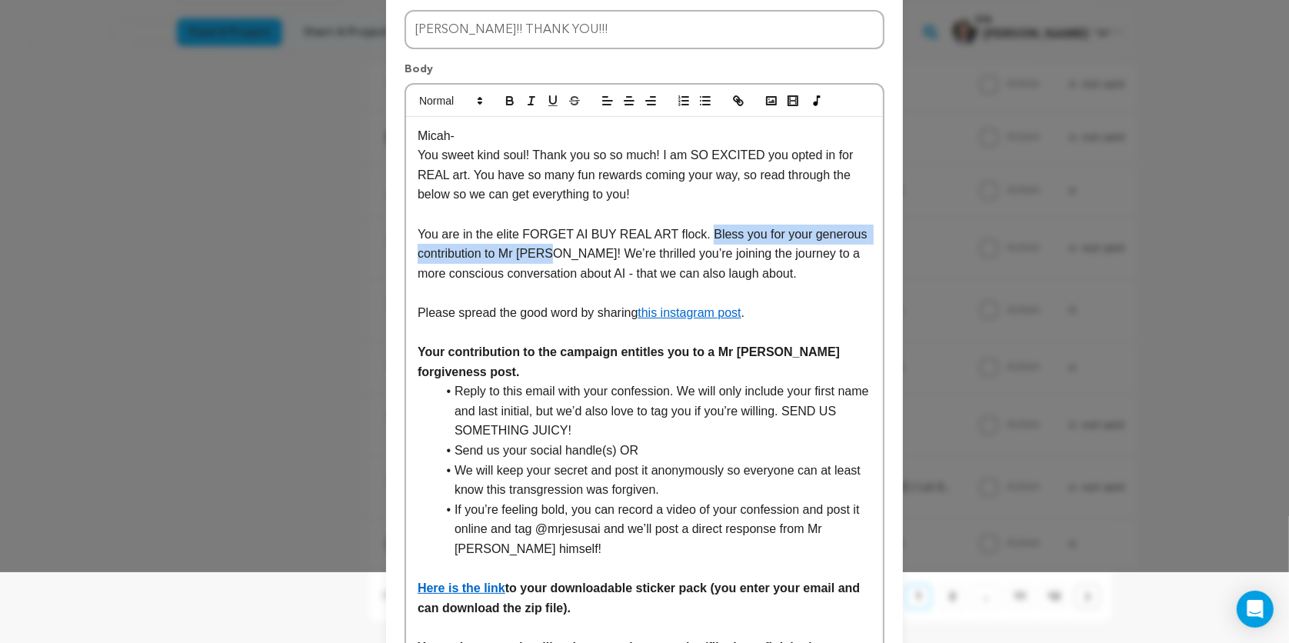
drag, startPoint x: 711, startPoint y: 229, endPoint x: 551, endPoint y: 253, distance: 162.5
click at [551, 253] on p "You are in the elite FORGET AI BUY REAL ART flock. Bless you for your generous …" at bounding box center [645, 254] width 454 height 59
click at [718, 218] on p at bounding box center [645, 215] width 454 height 20
drag, startPoint x: 760, startPoint y: 233, endPoint x: 551, endPoint y: 258, distance: 210.6
click at [551, 258] on p "You are in the elite FORGET AI BUY REAL ART flock. Bless you for your generous …" at bounding box center [645, 254] width 454 height 59
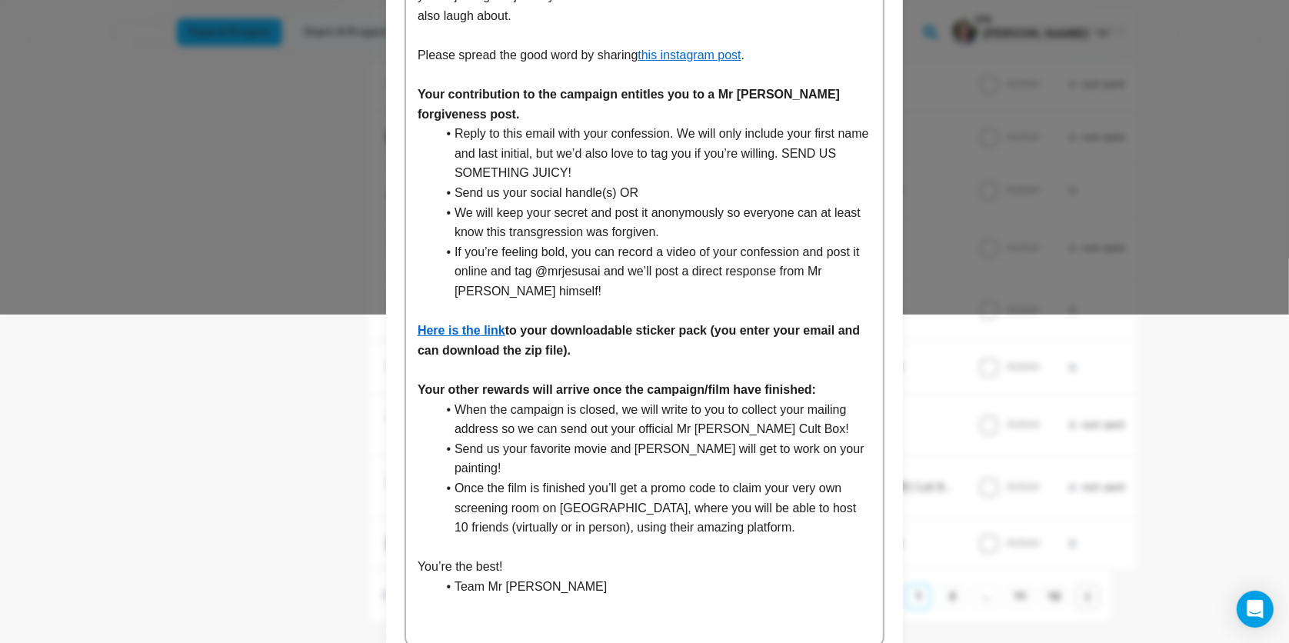
scroll to position [446, 0]
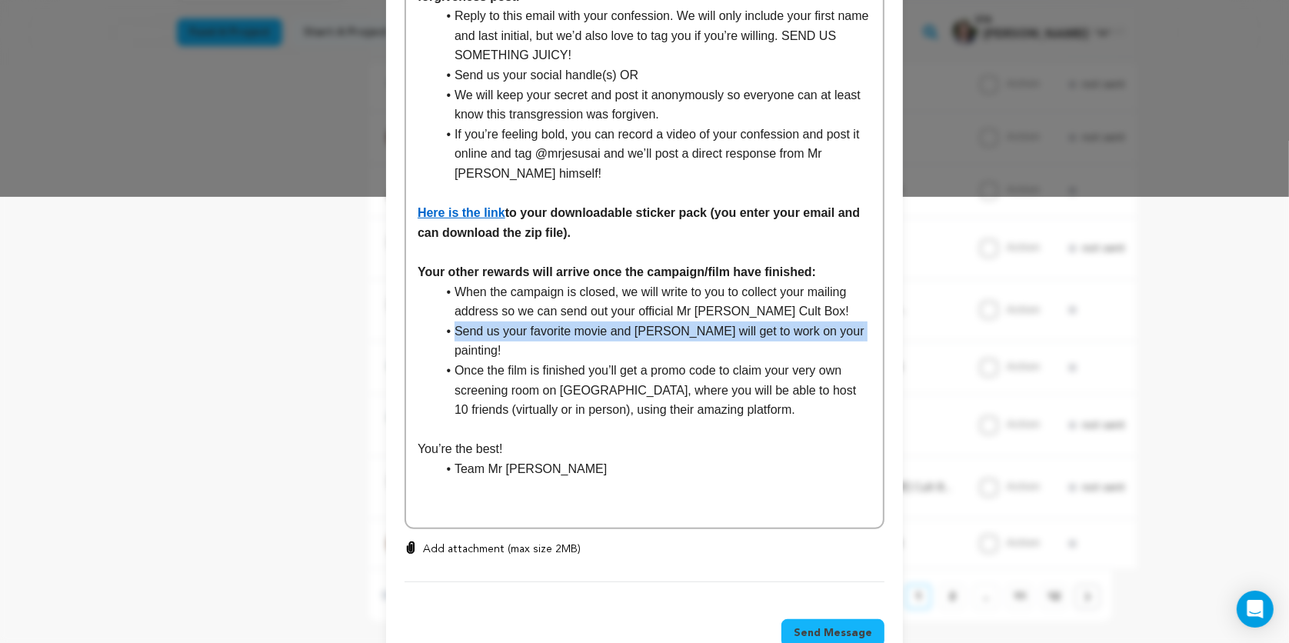
drag, startPoint x: 849, startPoint y: 329, endPoint x: 452, endPoint y: 333, distance: 396.9
click at [452, 333] on li "Send us your favorite movie and Yann will get to work on your painting!" at bounding box center [653, 340] width 435 height 39
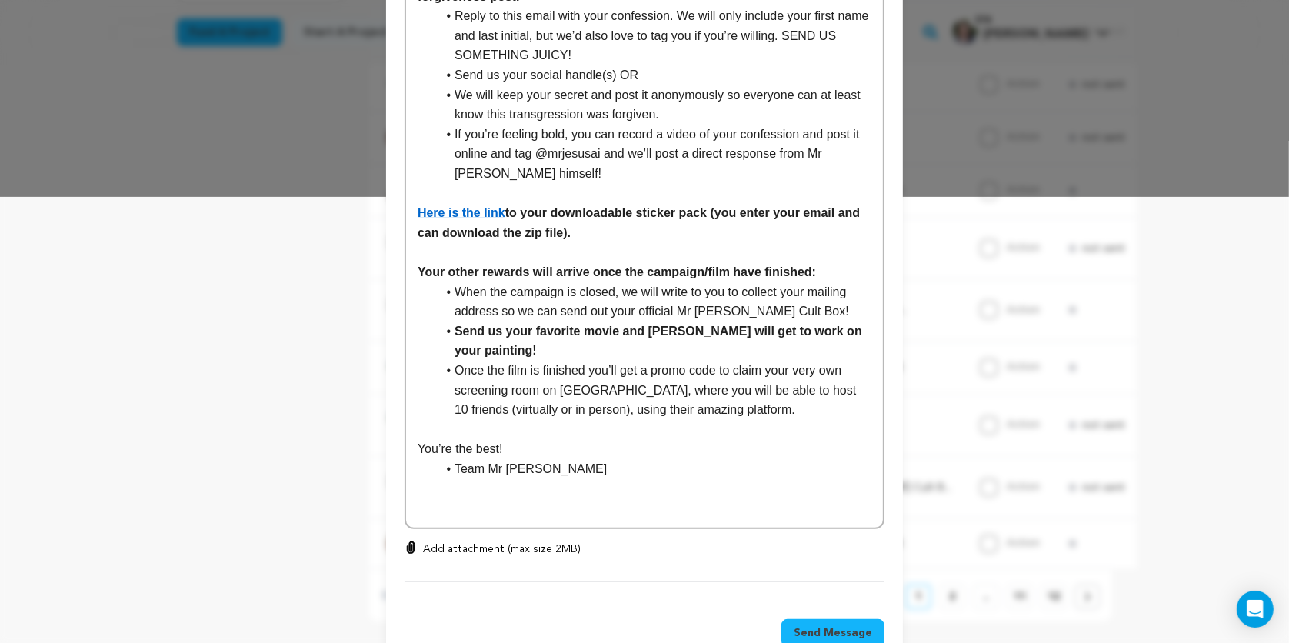
click at [823, 626] on span "Send Message" at bounding box center [833, 632] width 78 height 15
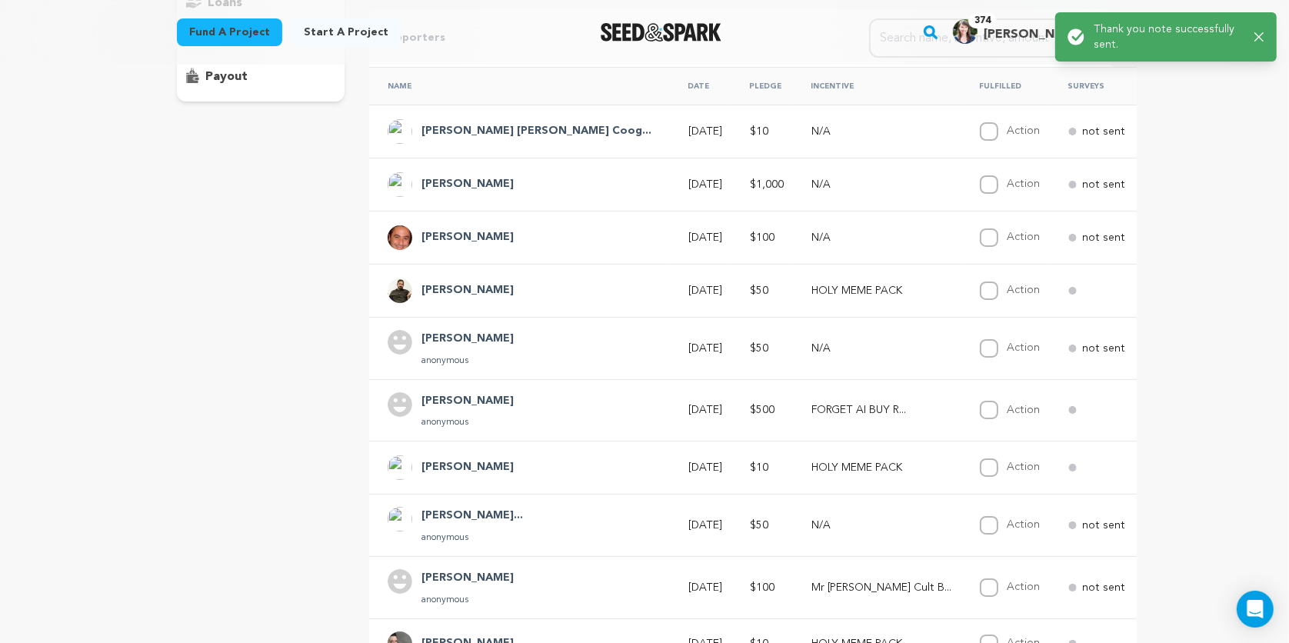
scroll to position [271, 0]
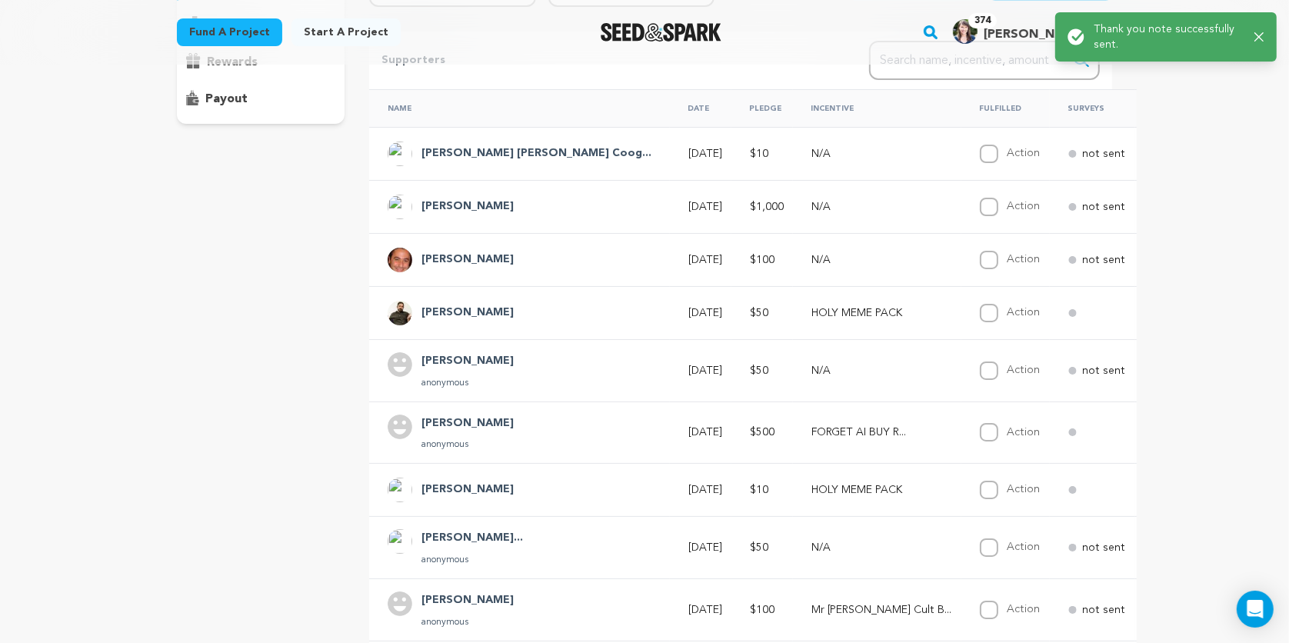
click at [1187, 364] on span "Say Thanks" at bounding box center [1218, 367] width 62 height 15
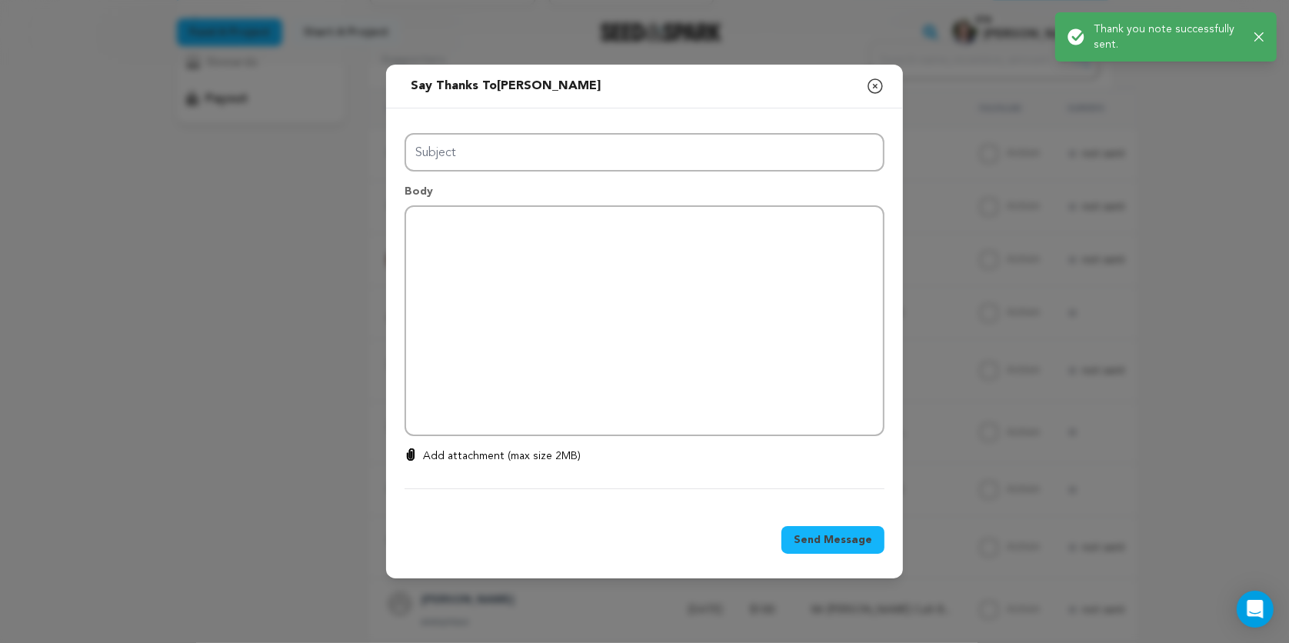
type input "Thanks for your support!"
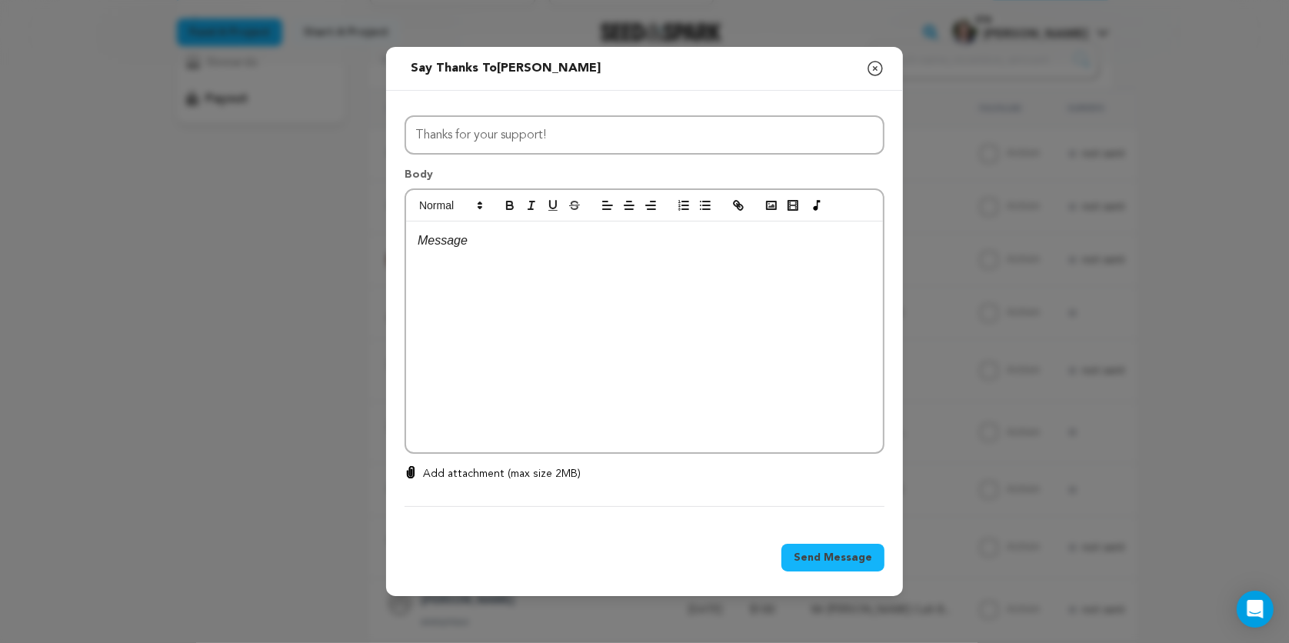
click at [878, 71] on icon "button" at bounding box center [875, 68] width 18 height 18
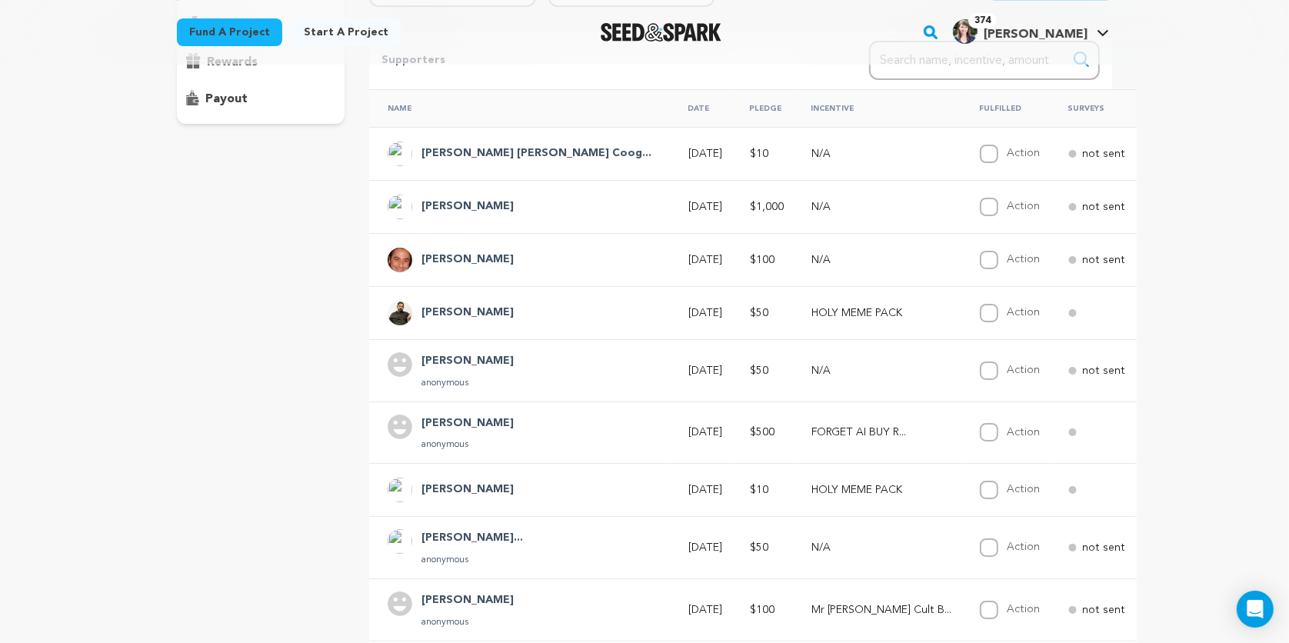
click at [1187, 365] on span "Say Thanks" at bounding box center [1218, 367] width 62 height 15
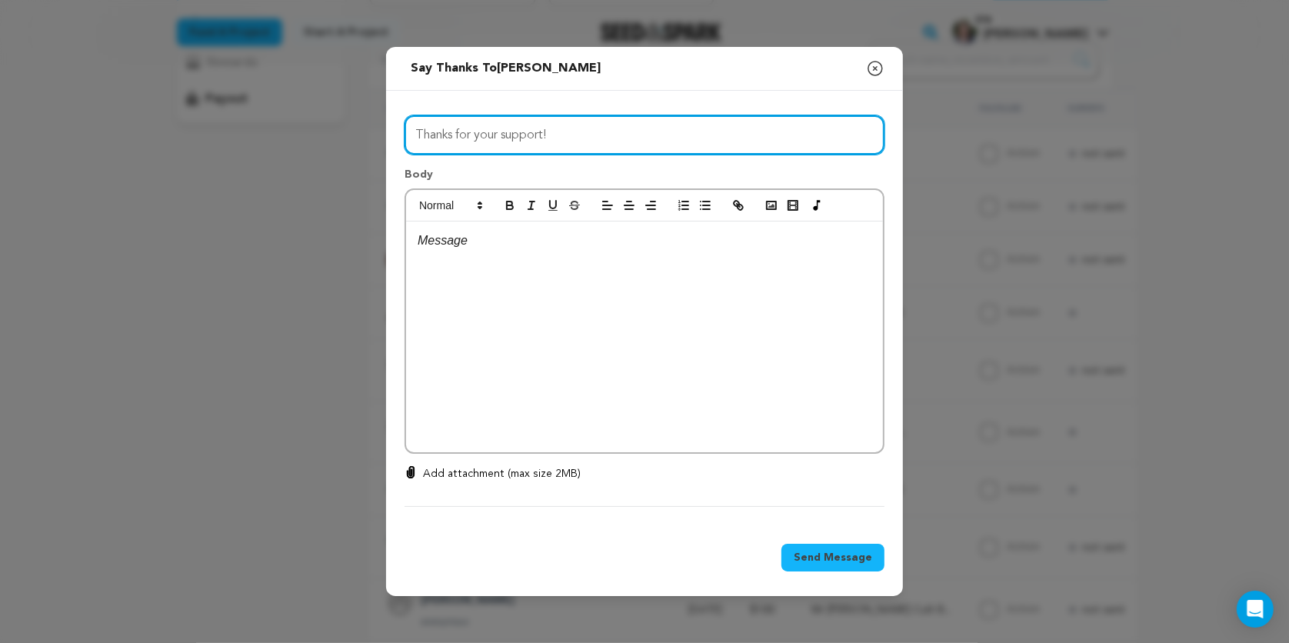
drag, startPoint x: 580, startPoint y: 133, endPoint x: 397, endPoint y: 131, distance: 183.1
click at [397, 131] on div "All Incentives HOLY MEME PACK CONFESS TO MR JESUS BLESSED AF STARTER KIT Mr Jes…" at bounding box center [644, 308] width 517 height 435
type input "Thank you David!!"
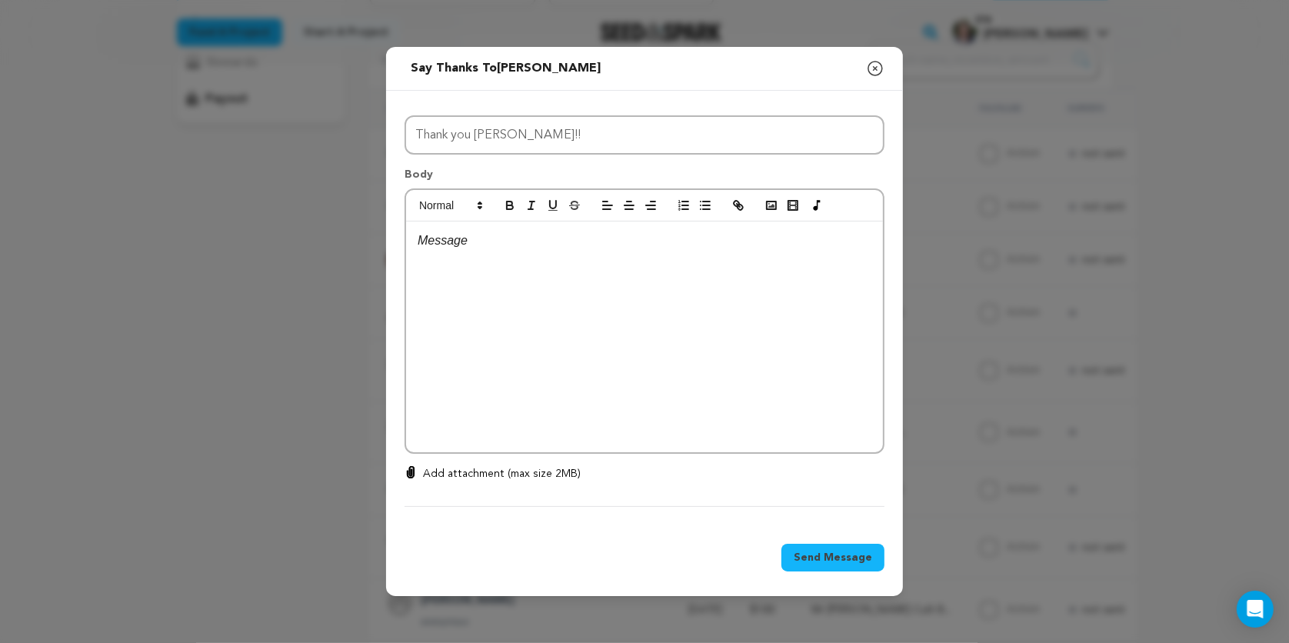
click at [471, 255] on div at bounding box center [644, 337] width 477 height 231
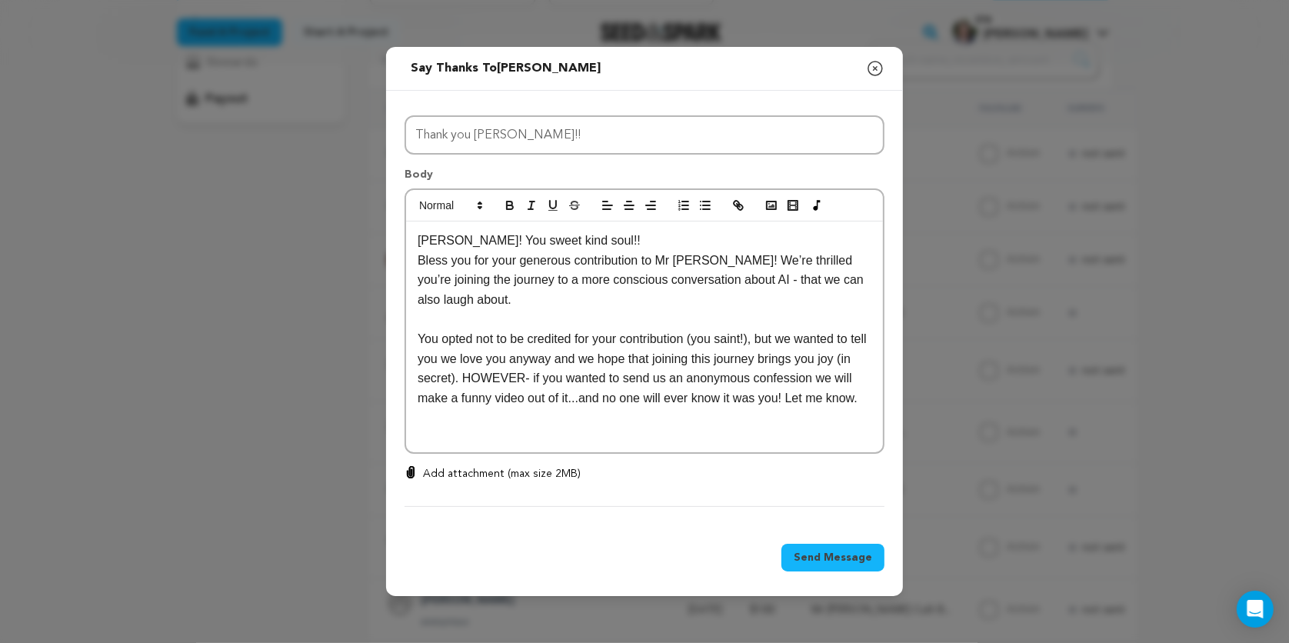
scroll to position [0, 0]
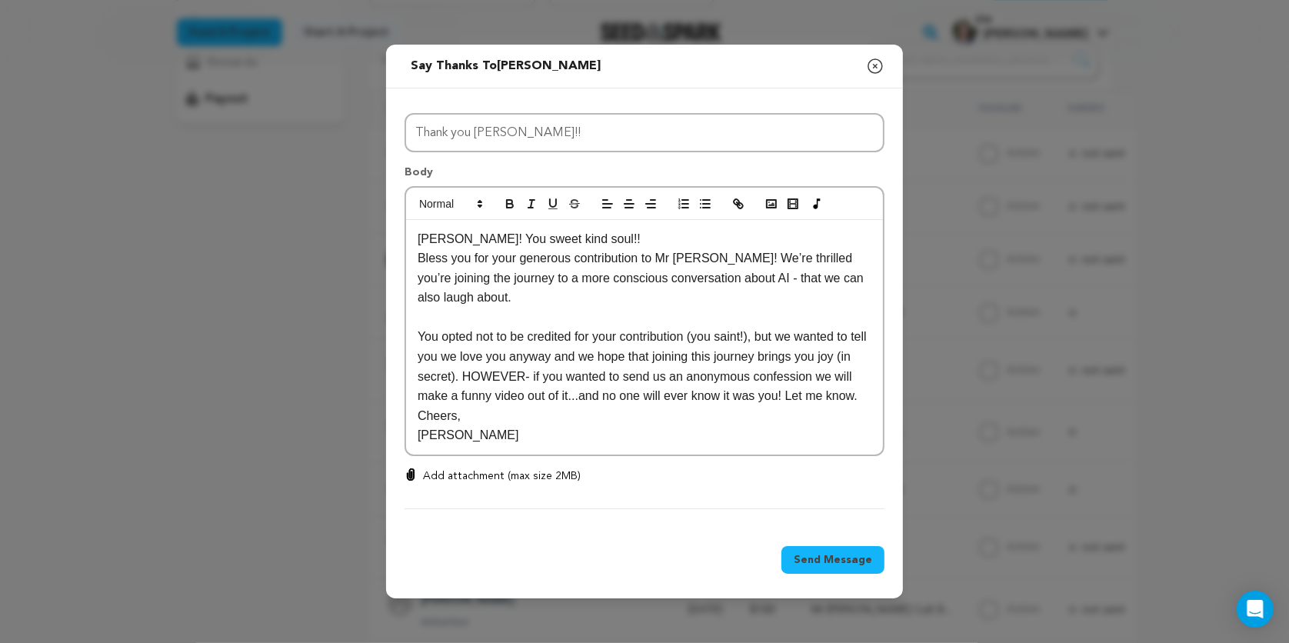
click at [853, 568] on span "Send Message" at bounding box center [833, 559] width 78 height 15
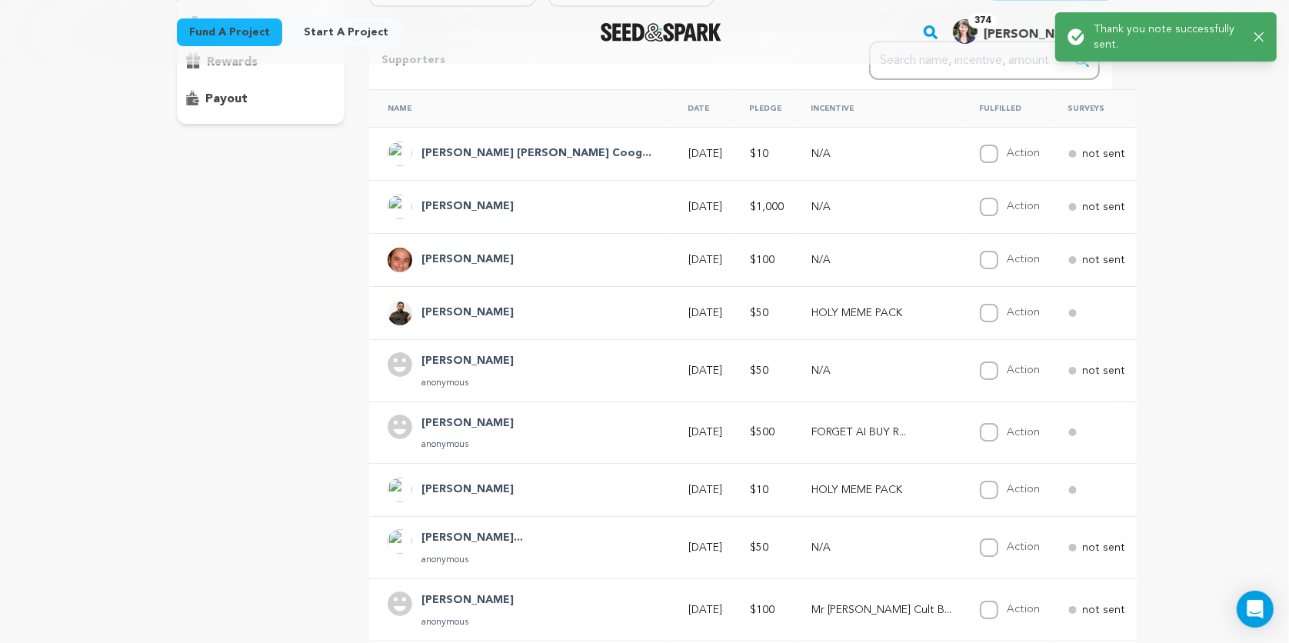
click at [1187, 305] on span "Say Thanks" at bounding box center [1218, 309] width 62 height 15
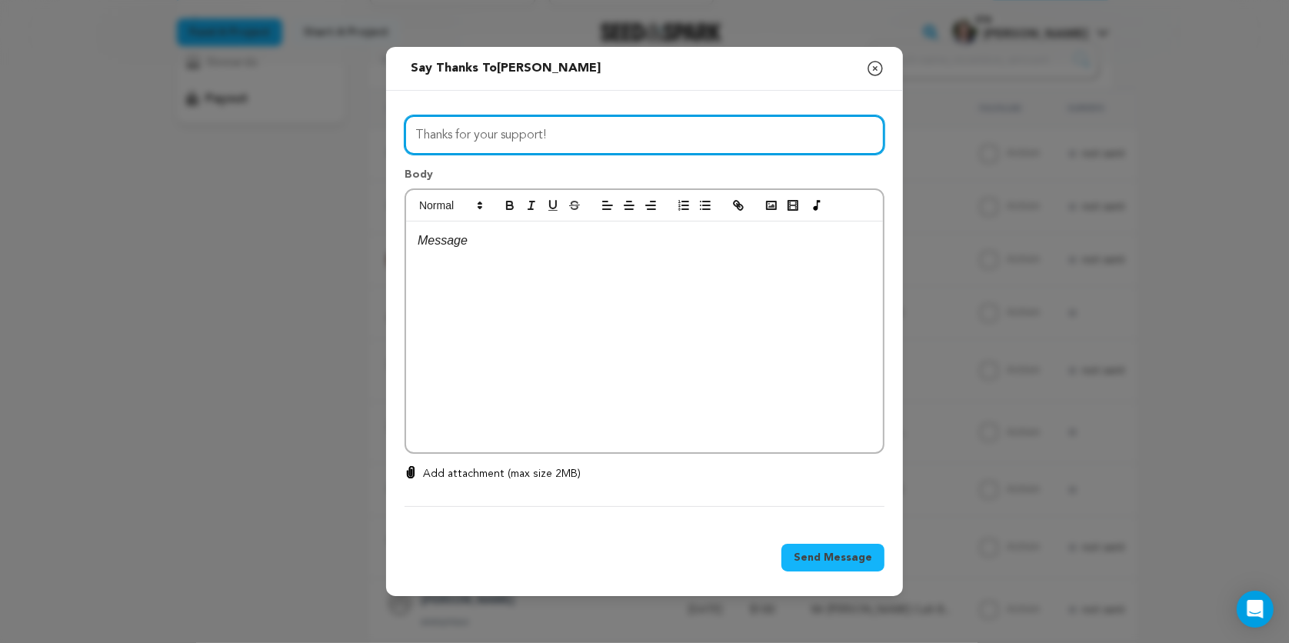
drag, startPoint x: 568, startPoint y: 140, endPoint x: 375, endPoint y: 136, distance: 193.1
click at [375, 136] on div "Send message to Jon Reiss Say thanks to Jon Reiss Compose New Message Close mod…" at bounding box center [644, 321] width 1289 height 643
type input "Jon you are a LEGEND!"
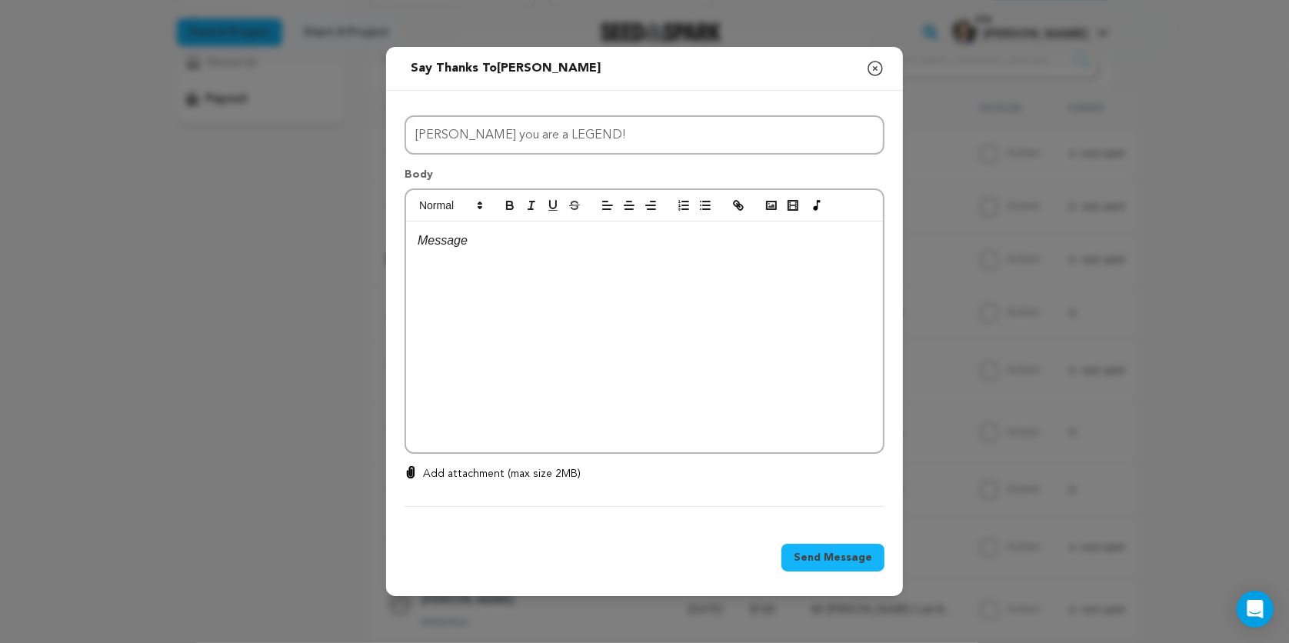
click at [462, 251] on div at bounding box center [644, 337] width 477 height 231
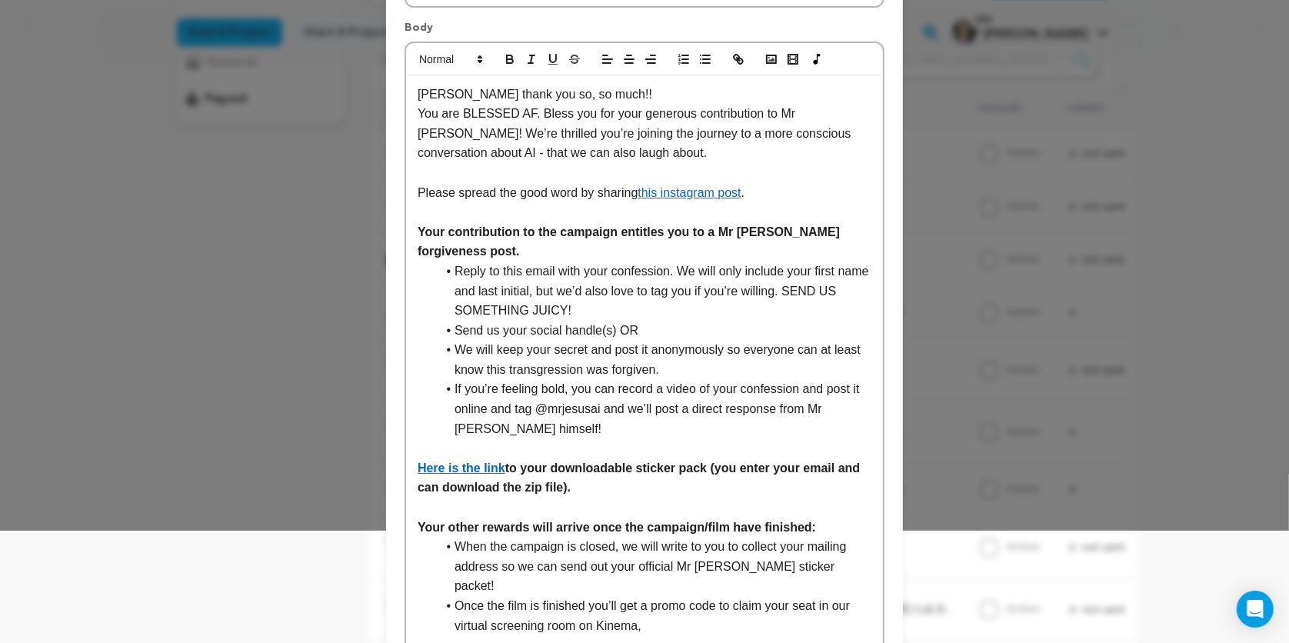
scroll to position [113, 0]
drag, startPoint x: 825, startPoint y: 289, endPoint x: 839, endPoint y: 308, distance: 23.1
click at [839, 308] on li "Reply to this email with your confession. We will only include your first name …" at bounding box center [653, 290] width 435 height 59
click at [784, 299] on li "Reply to this email with your confession. We will only include your first name …" at bounding box center [653, 290] width 435 height 59
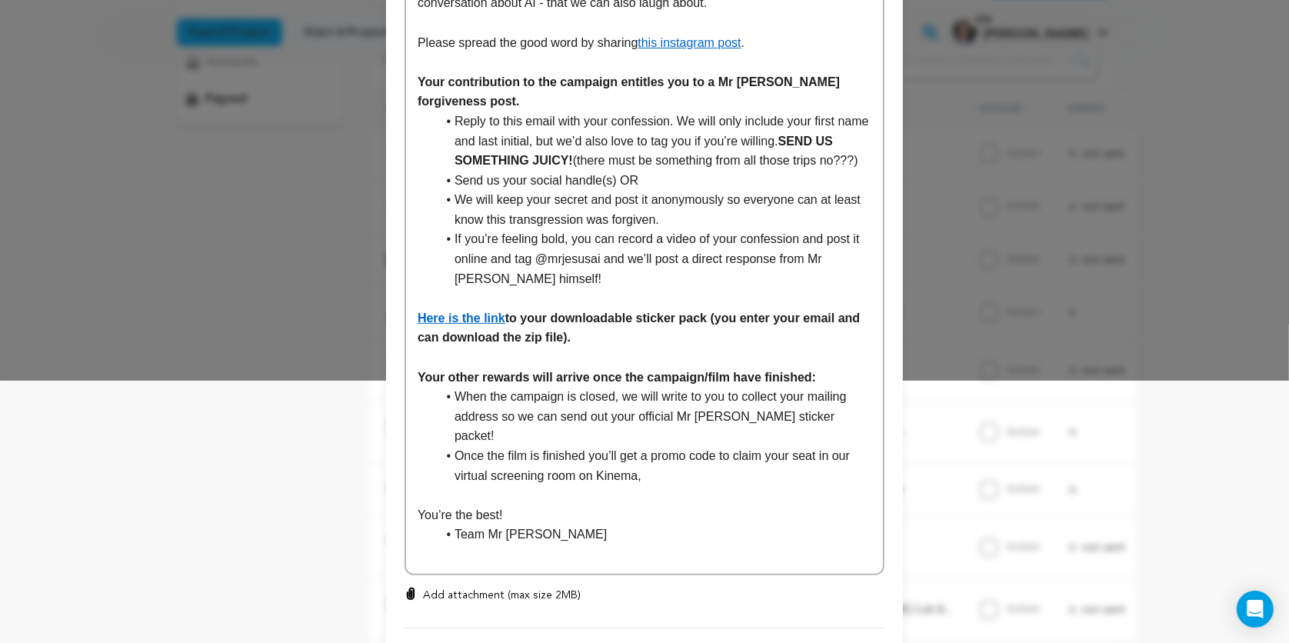
scroll to position [348, 0]
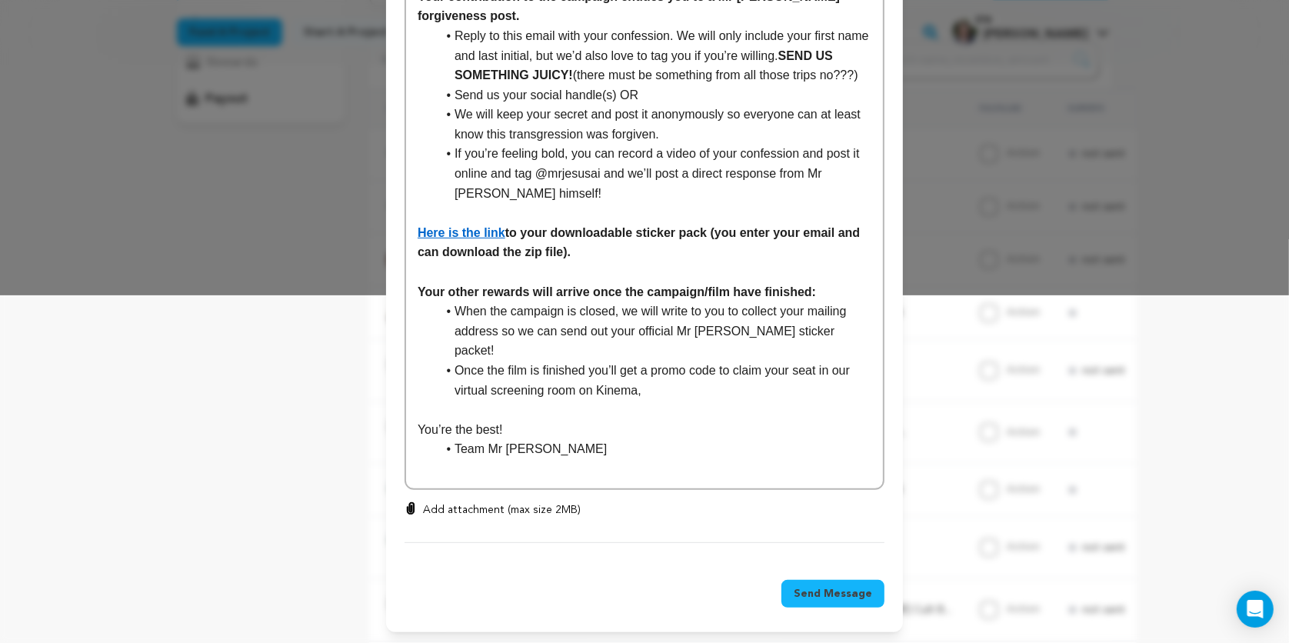
click at [825, 589] on span "Send Message" at bounding box center [833, 593] width 78 height 15
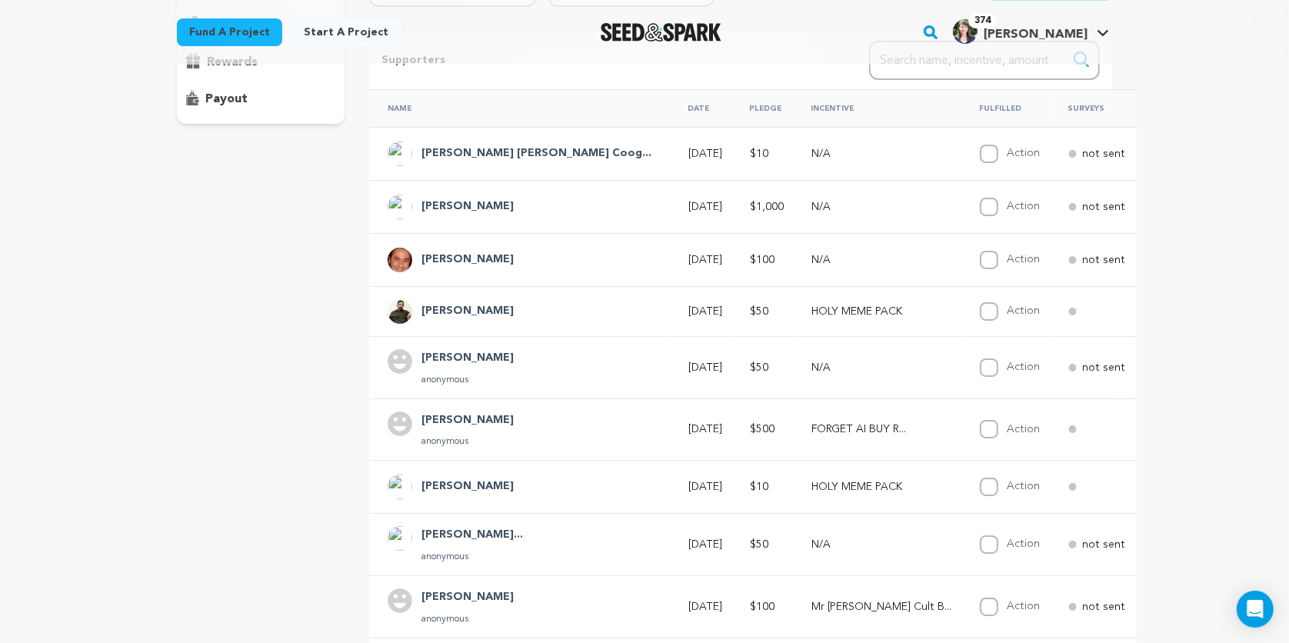
click at [1187, 259] on span "Say Thanks" at bounding box center [1218, 256] width 62 height 15
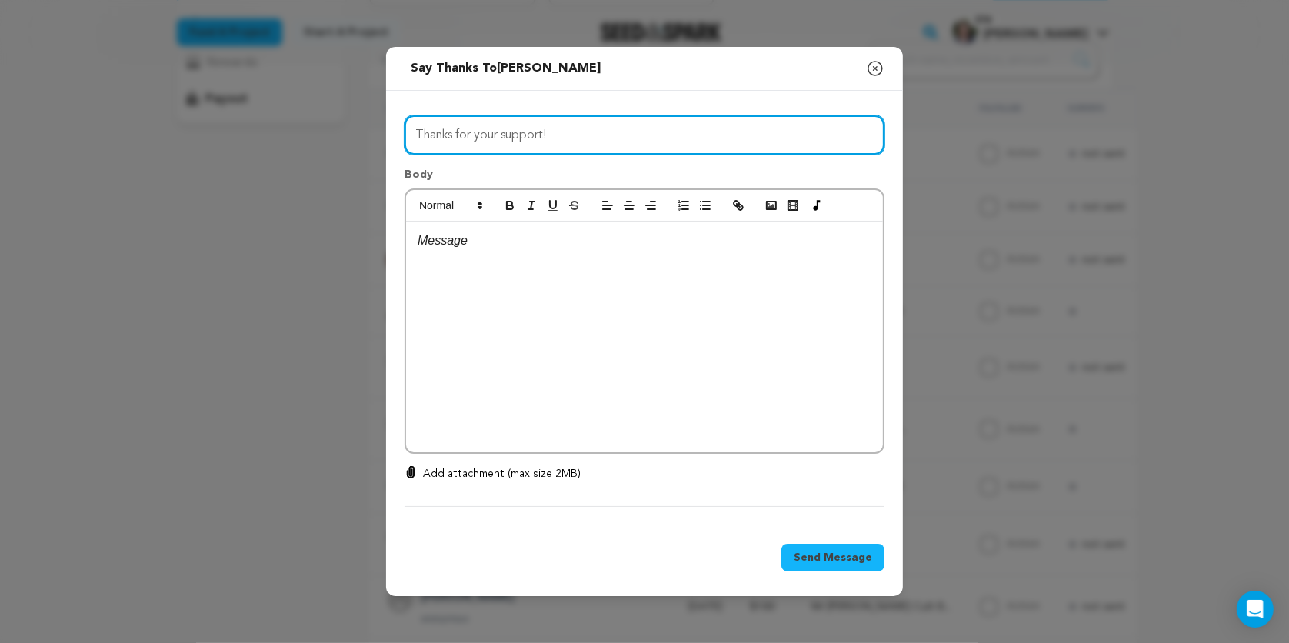
drag, startPoint x: 558, startPoint y: 141, endPoint x: 408, endPoint y: 138, distance: 150.0
click at [408, 138] on input "Thanks for your support!" at bounding box center [645, 134] width 480 height 39
type input "Darren you legend, thank you!"
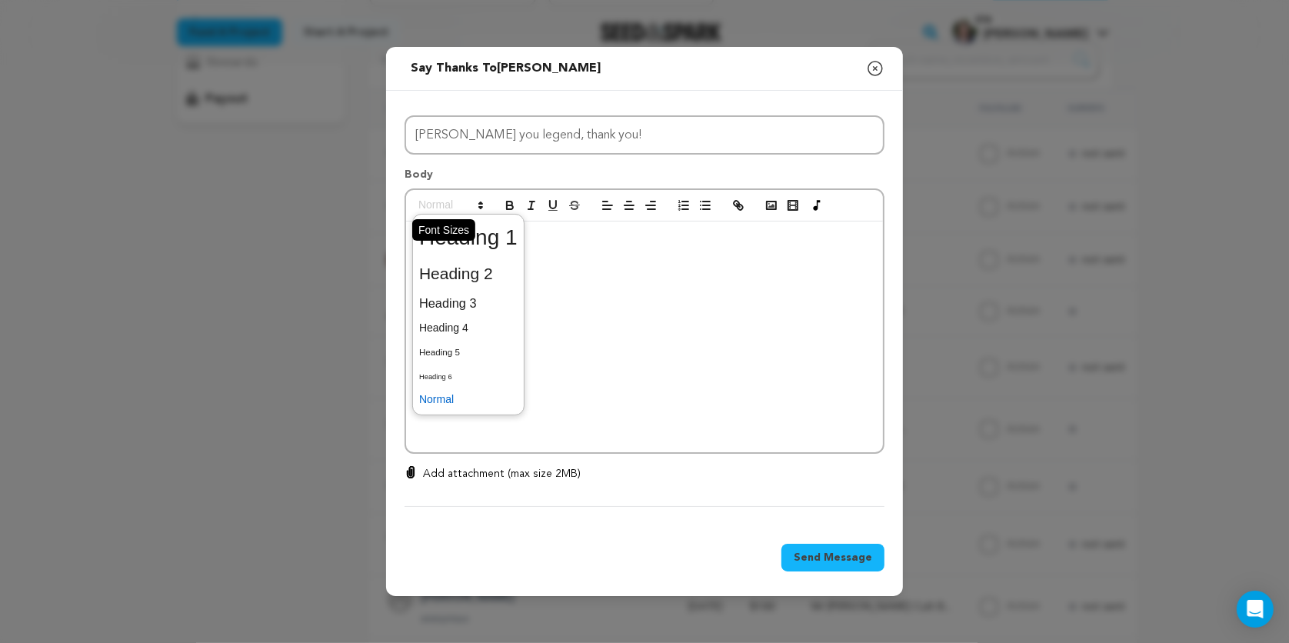
click at [446, 215] on span at bounding box center [449, 205] width 75 height 18
click at [587, 265] on div at bounding box center [644, 337] width 477 height 231
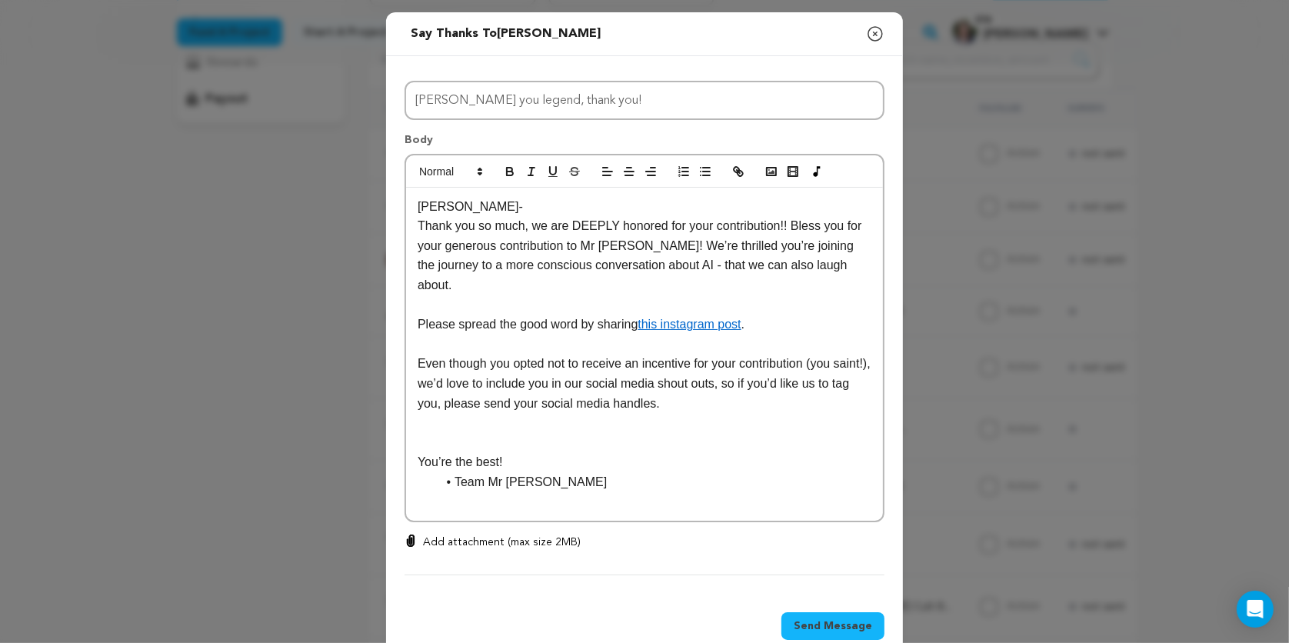
scroll to position [0, 0]
drag, startPoint x: 638, startPoint y: 246, endPoint x: 848, endPoint y: 227, distance: 210.8
click at [848, 227] on p "Thank you so much, we are DEEPLY honored for your contribution!! Bless you for …" at bounding box center [645, 255] width 454 height 78
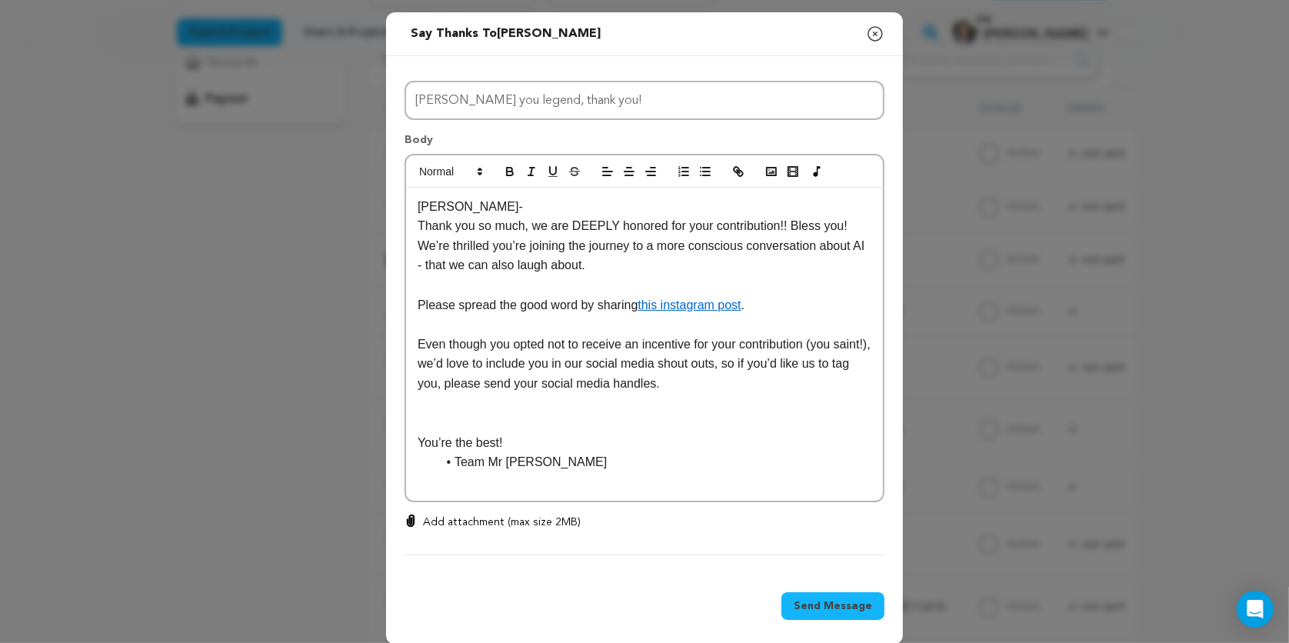
click at [795, 225] on p "Thank you so much, we are DEEPLY honored for your contribution!! Bless you! We’…" at bounding box center [645, 245] width 454 height 59
drag, startPoint x: 704, startPoint y: 381, endPoint x: 462, endPoint y: 364, distance: 242.2
click at [462, 364] on p "Even though you opted not to receive an incentive for your contribution (you sa…" at bounding box center [645, 364] width 454 height 59
click at [561, 416] on p at bounding box center [645, 423] width 454 height 20
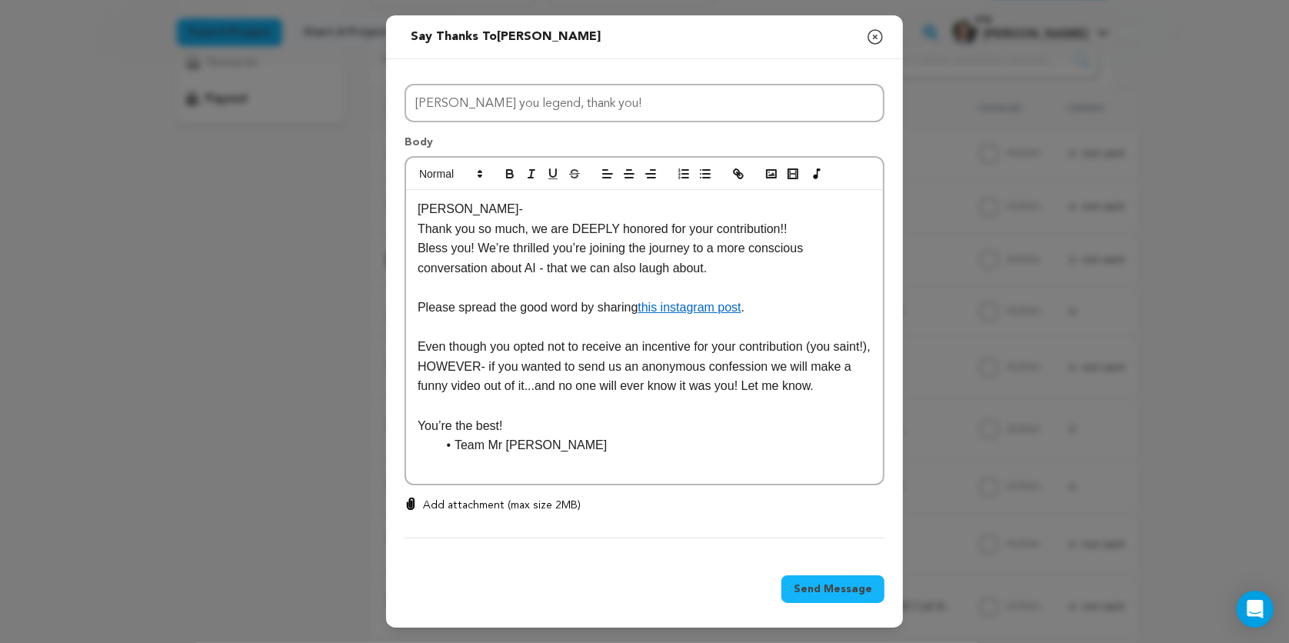
click at [455, 448] on li "Team Mr Jesus" at bounding box center [653, 445] width 435 height 20
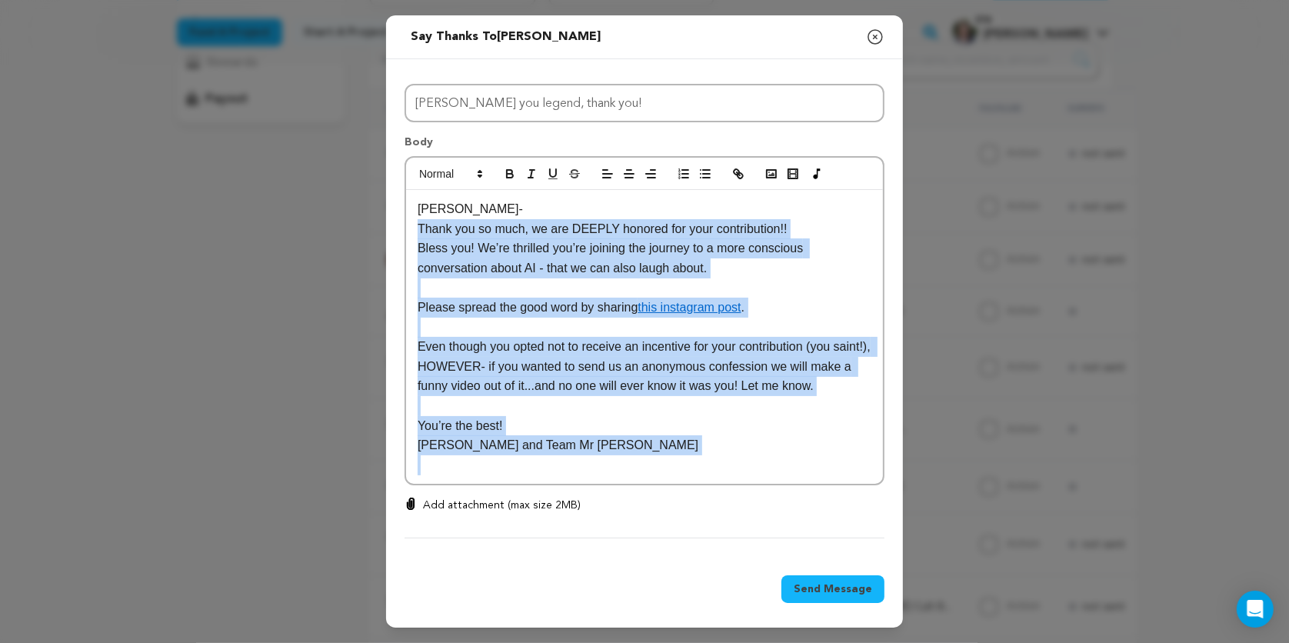
drag, startPoint x: 590, startPoint y: 455, endPoint x: 402, endPoint y: 232, distance: 291.5
click at [402, 232] on div "All Incentives HOLY MEME PACK CONFESS TO MR JESUS BLESSED AF STARTER KIT Mr Jes…" at bounding box center [644, 308] width 517 height 498
copy div "Thank you so much, we are DEEPLY honored for your contribution!! Bless you! We’…"
click at [829, 581] on span "Send Message" at bounding box center [833, 588] width 78 height 15
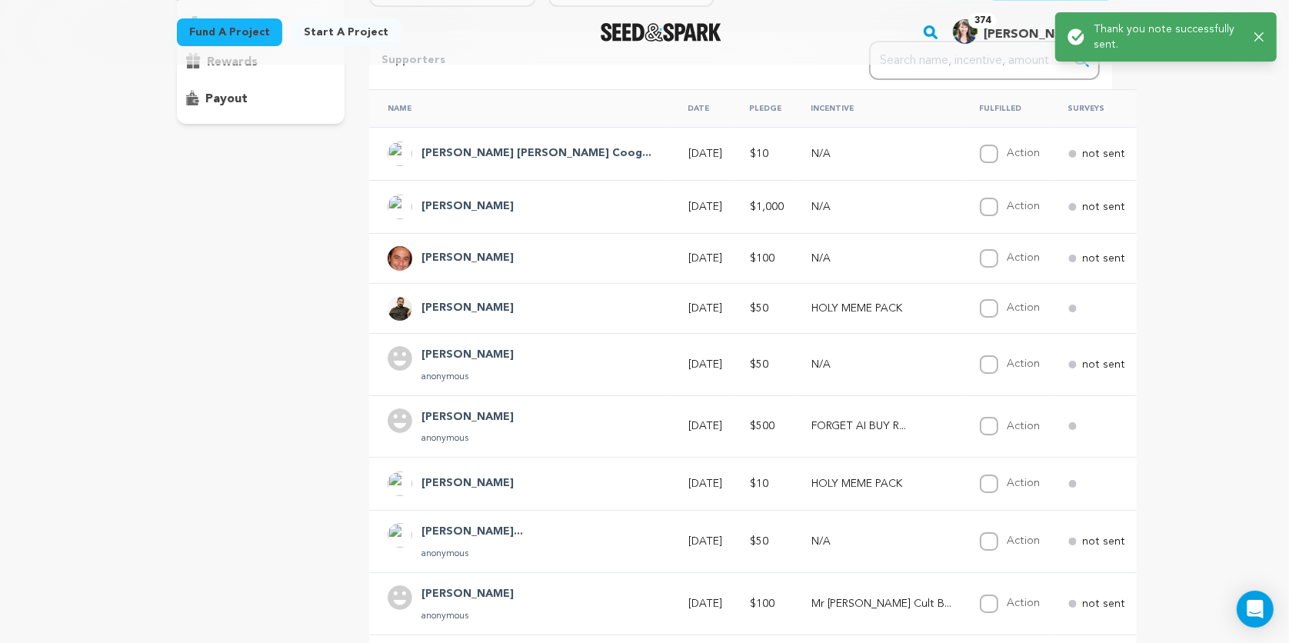
click at [1187, 198] on span "Say Thanks" at bounding box center [1218, 203] width 62 height 15
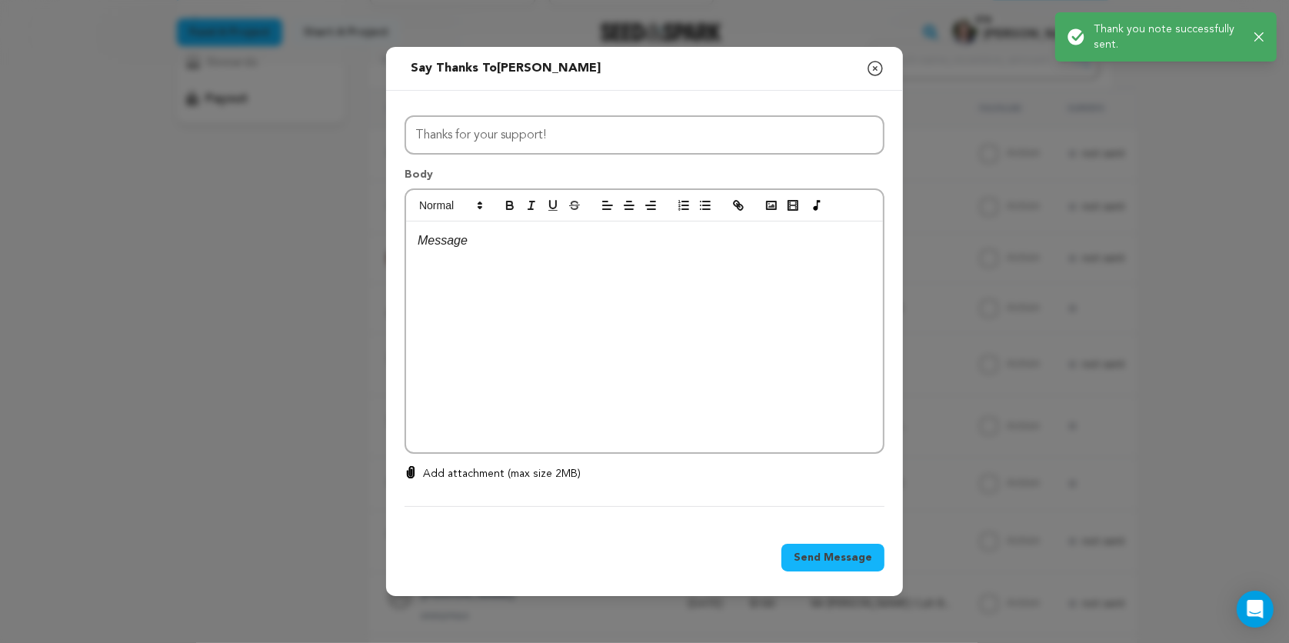
click at [882, 68] on icon "button" at bounding box center [875, 69] width 14 height 14
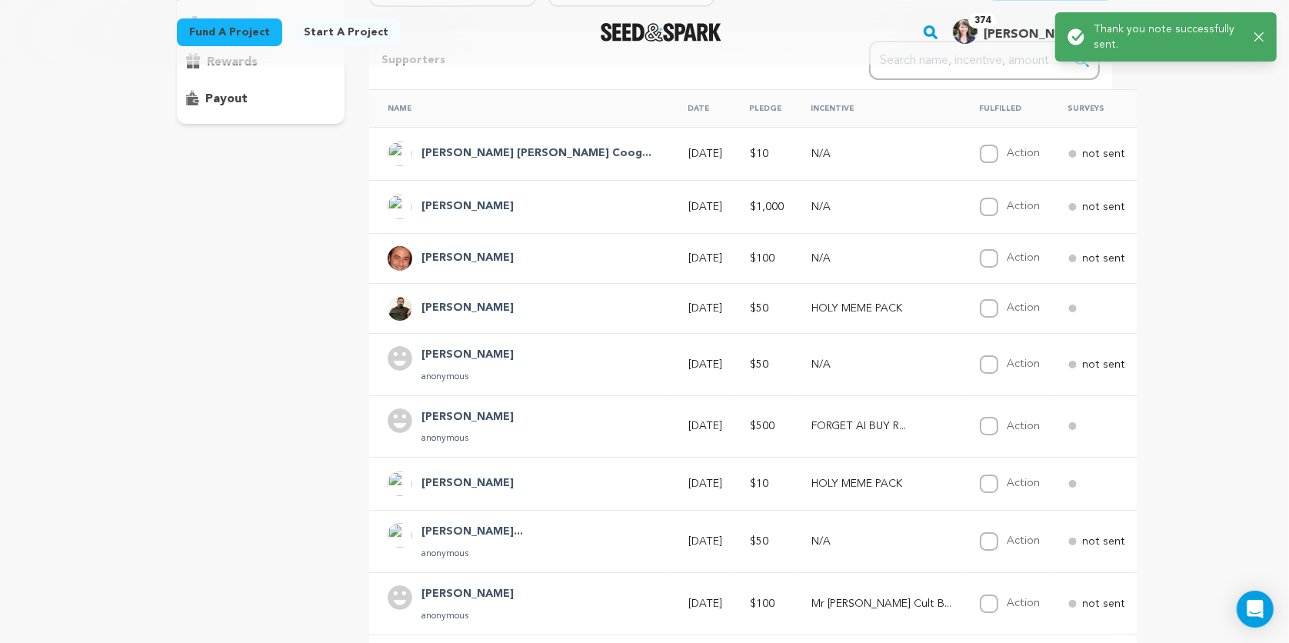
click at [1187, 196] on span "Say Thanks" at bounding box center [1218, 203] width 62 height 15
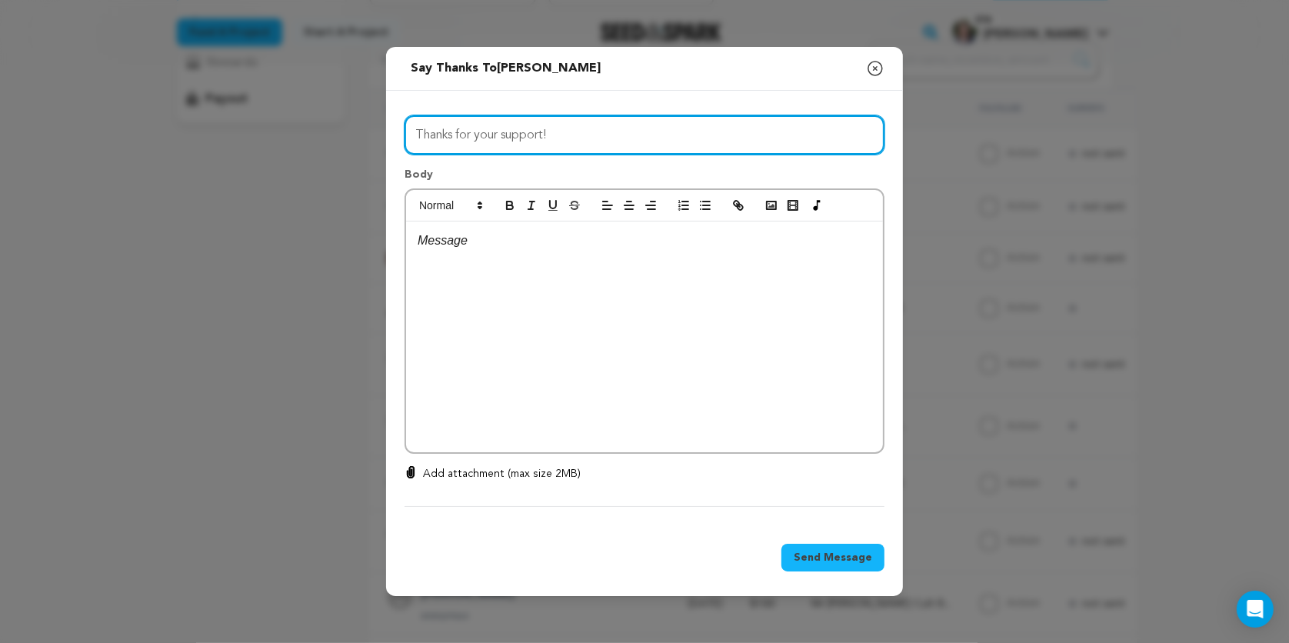
drag, startPoint x: 555, startPoint y: 140, endPoint x: 397, endPoint y: 137, distance: 157.7
click at [397, 137] on div "All Incentives HOLY MEME PACK CONFESS TO MR JESUS BLESSED AF STARTER KIT Mr Jes…" at bounding box center [644, 308] width 517 height 435
type input "Kal, we cannot thank you enough!!"
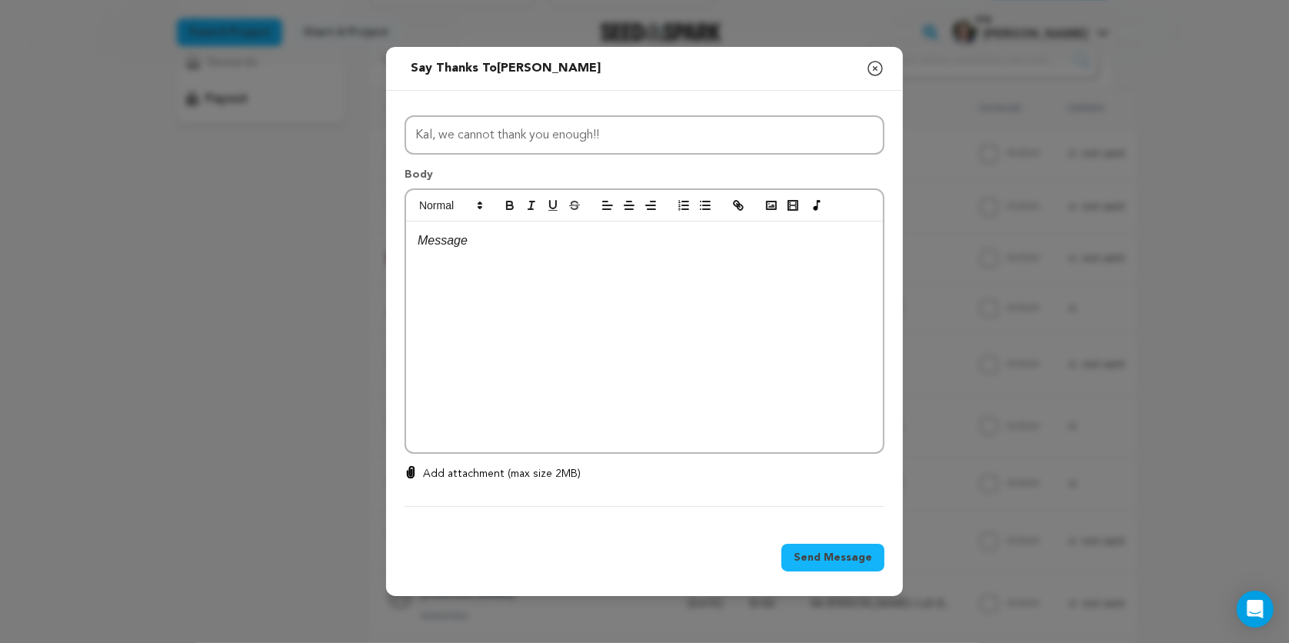
click at [456, 246] on p at bounding box center [645, 241] width 454 height 20
click at [837, 241] on p "Kal- You absolute legend. Funny that we met at a film about AI and now you're h…" at bounding box center [645, 250] width 454 height 39
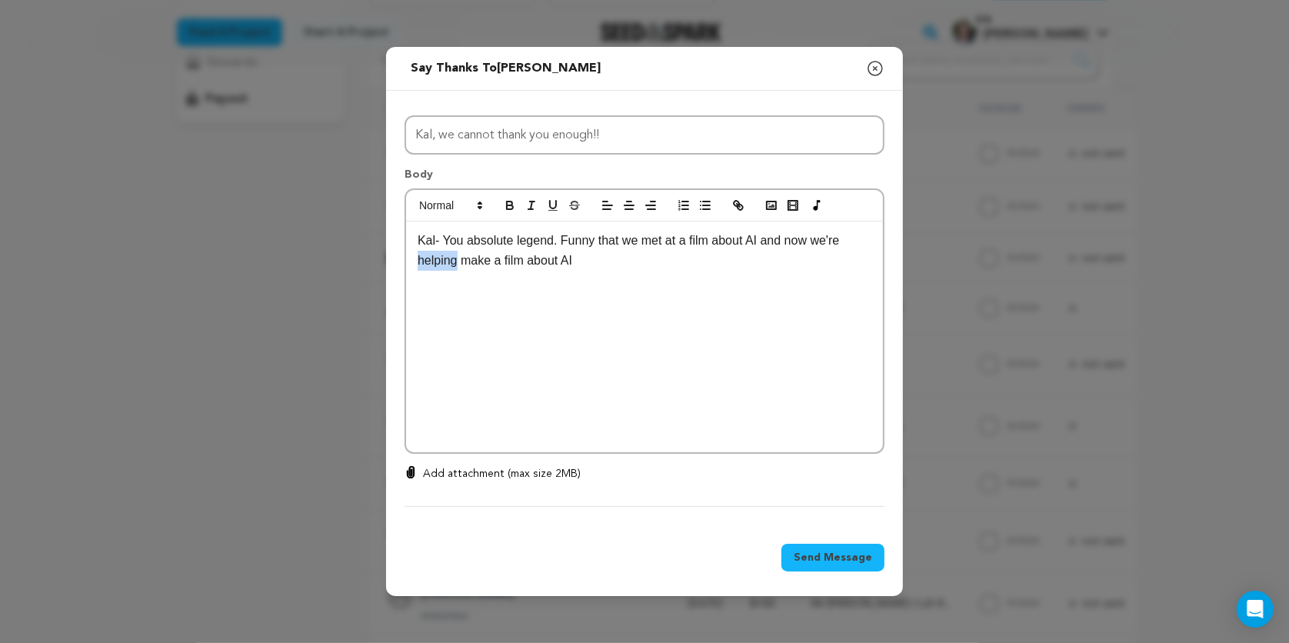
drag, startPoint x: 458, startPoint y: 260, endPoint x: 413, endPoint y: 258, distance: 45.4
click at [413, 258] on div "Kal- You absolute legend. Funny that we met at a film about AI and now we're he…" at bounding box center [644, 337] width 477 height 231
click at [586, 264] on p "Kal- You absolute legend. Funny that we met at a film about AI and now we're ma…" at bounding box center [645, 250] width 454 height 39
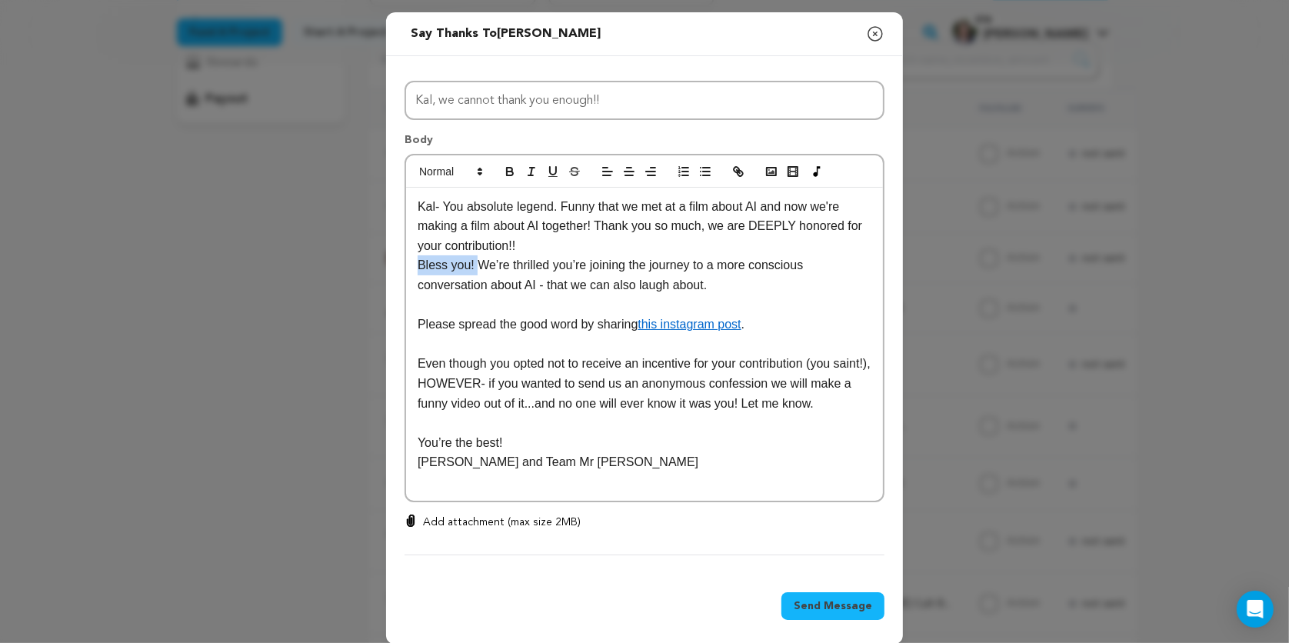
drag, startPoint x: 479, startPoint y: 264, endPoint x: 411, endPoint y: 265, distance: 68.5
click at [411, 265] on div "Kal- You absolute legend. Funny that we met at a film about AI and now we're ma…" at bounding box center [644, 345] width 477 height 314
click at [608, 288] on p "We’re thrilled you’re joining the journey to a more conscious conversation abou…" at bounding box center [645, 274] width 454 height 39
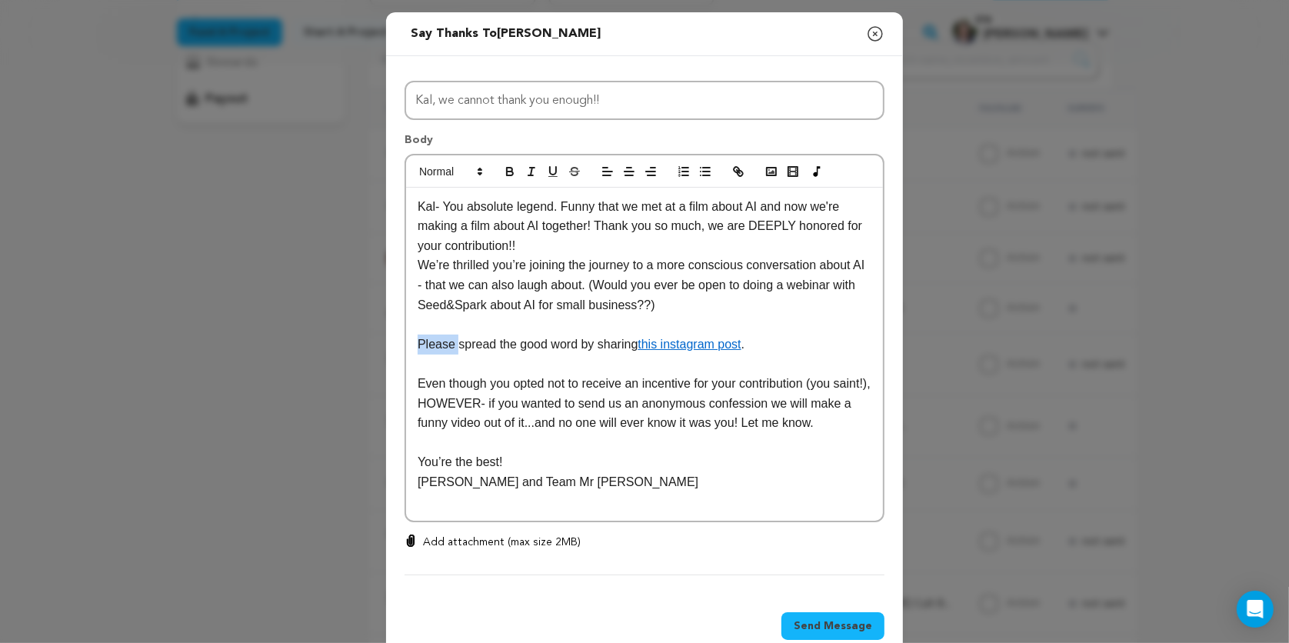
drag, startPoint x: 457, startPoint y: 343, endPoint x: 408, endPoint y: 341, distance: 49.3
click at [408, 341] on div "Kal- You absolute legend. Funny that we met at a film about AI and now we're ma…" at bounding box center [644, 355] width 477 height 334
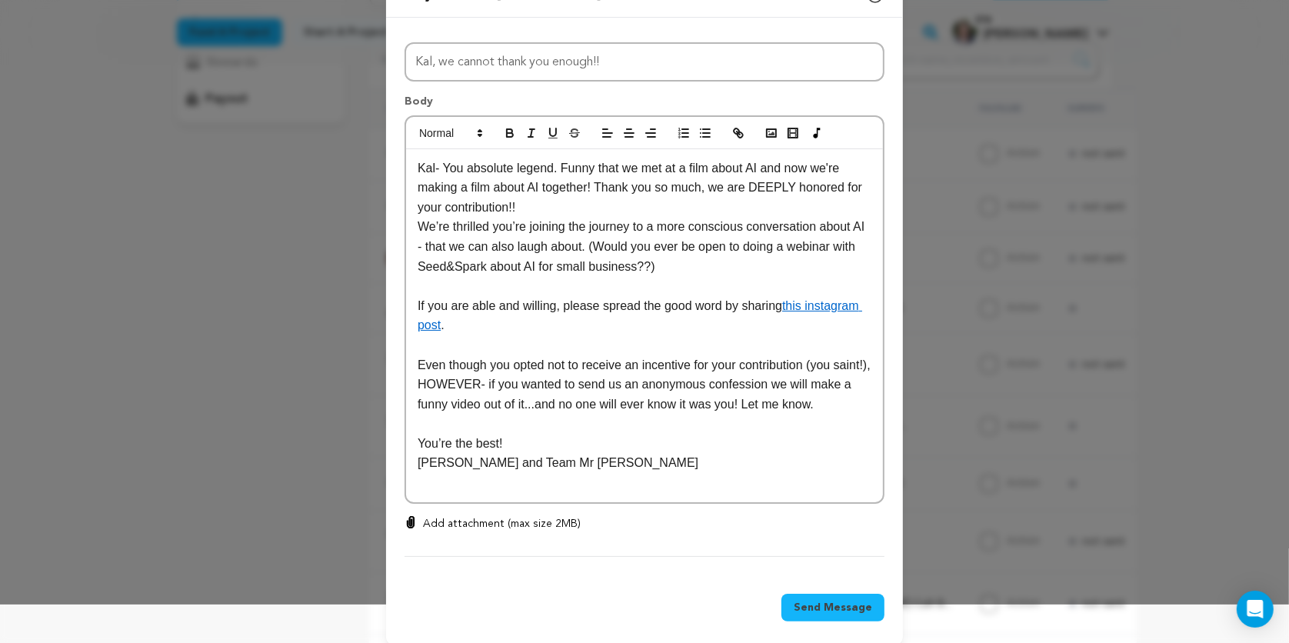
scroll to position [52, 0]
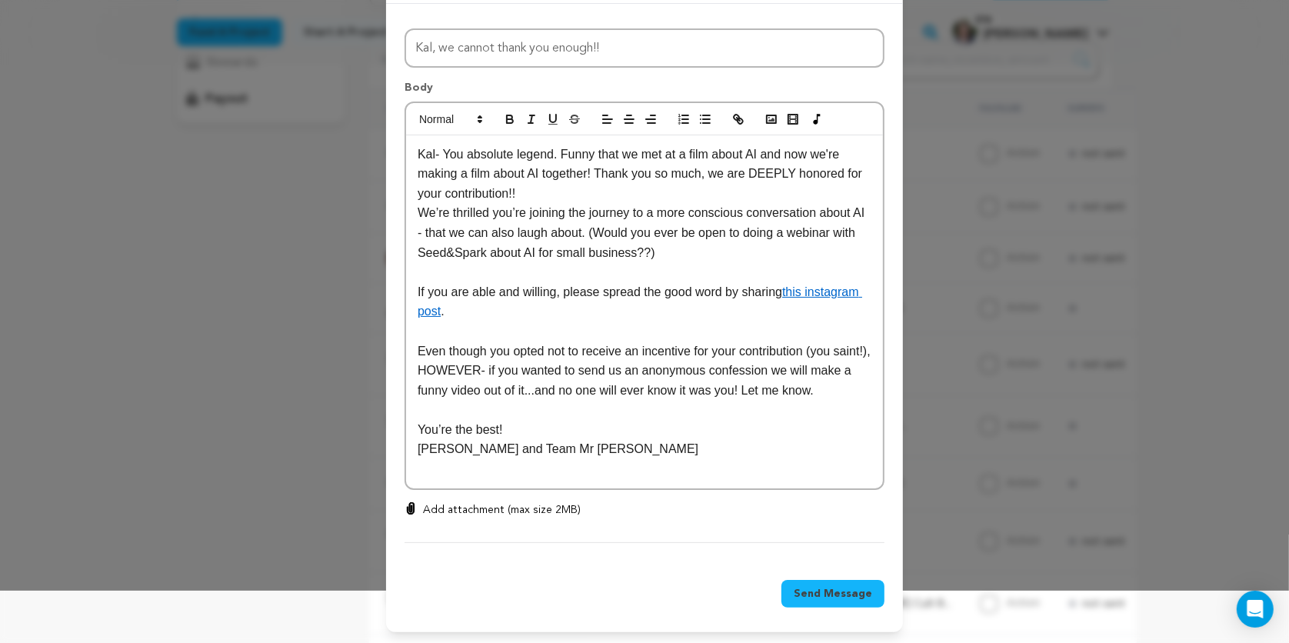
click at [835, 593] on span "Send Message" at bounding box center [833, 593] width 78 height 15
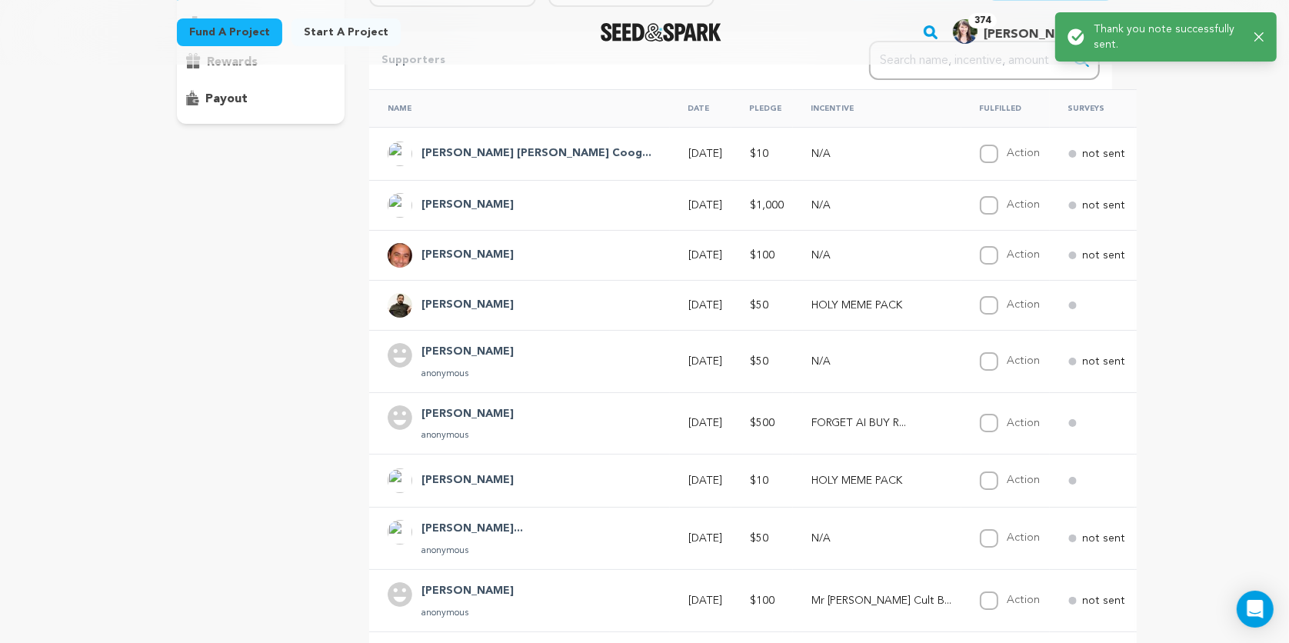
click at [1187, 148] on span "Say Thanks" at bounding box center [1218, 150] width 62 height 15
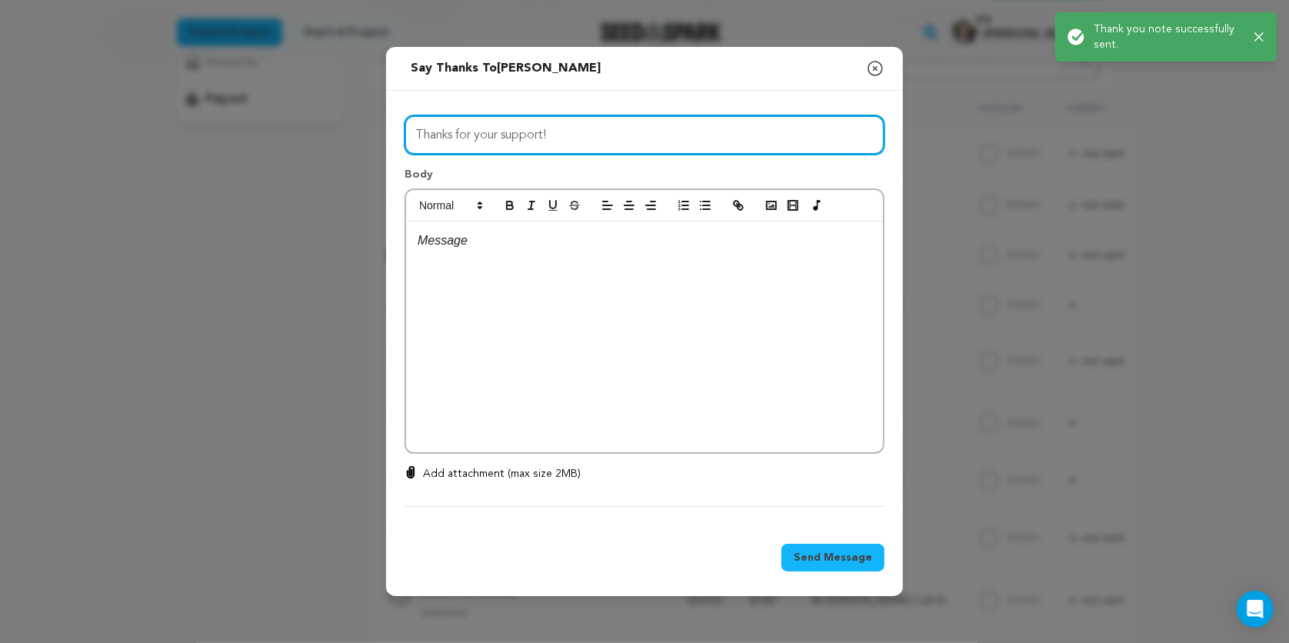
drag, startPoint x: 564, startPoint y: 134, endPoint x: 398, endPoint y: 132, distance: 166.1
click at [398, 132] on div "All Incentives HOLY MEME PACK CONFESS TO MR JESUS BLESSED AF STARTER KIT Mr Jes…" at bounding box center [644, 308] width 517 height 435
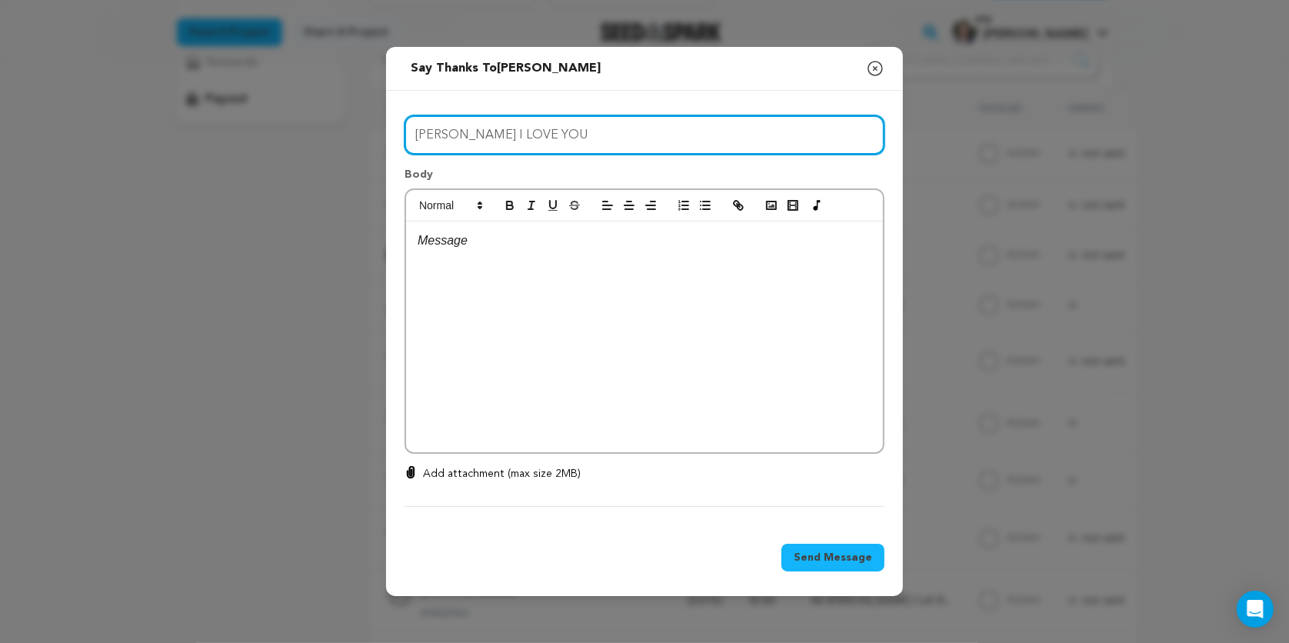
type input "MOLLY I LOVE YOU"
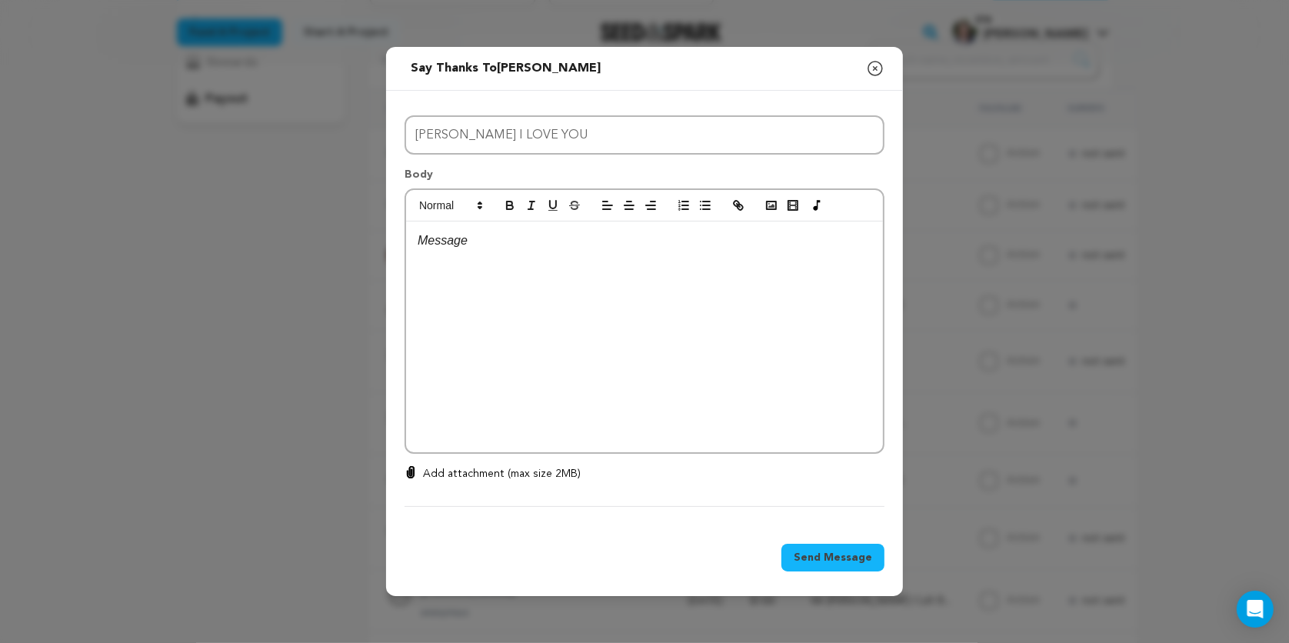
click at [458, 244] on p at bounding box center [645, 241] width 454 height 20
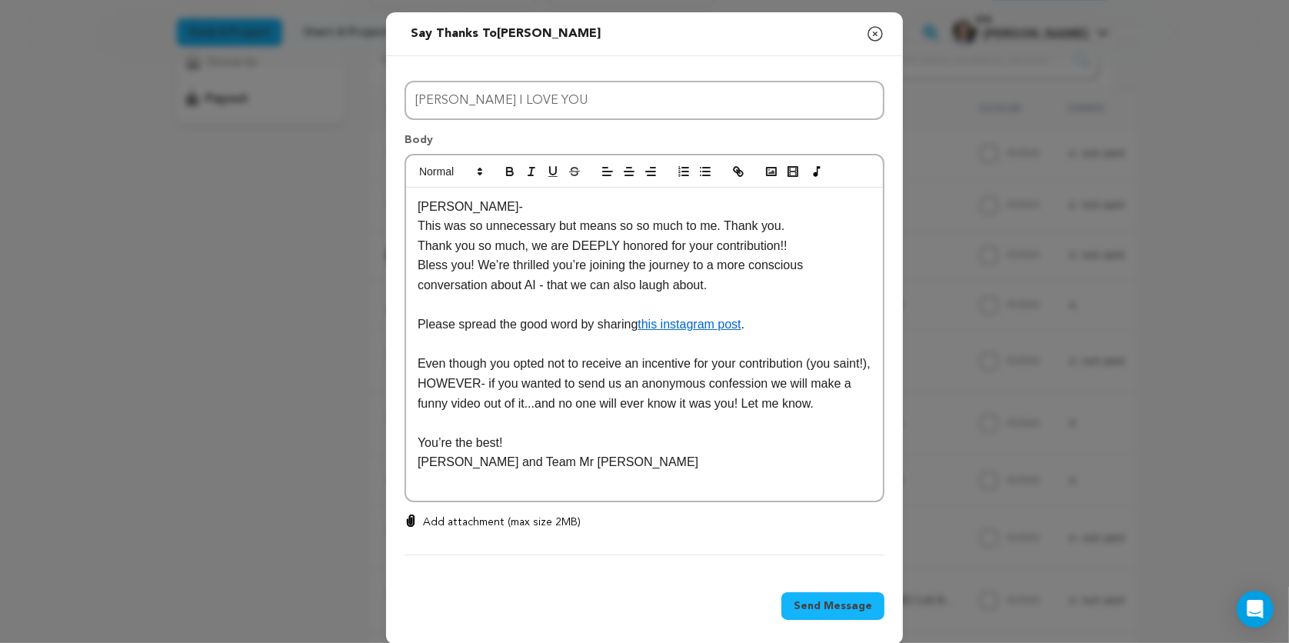
scroll to position [0, 0]
drag, startPoint x: 541, startPoint y: 249, endPoint x: 417, endPoint y: 242, distance: 124.1
click at [418, 242] on p "Thank you so much, we are DEEPLY honored for your contribution!!" at bounding box center [645, 246] width 454 height 20
drag, startPoint x: 478, startPoint y: 264, endPoint x: 409, endPoint y: 268, distance: 68.6
click at [409, 268] on div "Molly- This was so unnecessary but means so so much to me. Thank you. We are DE…" at bounding box center [644, 345] width 477 height 314
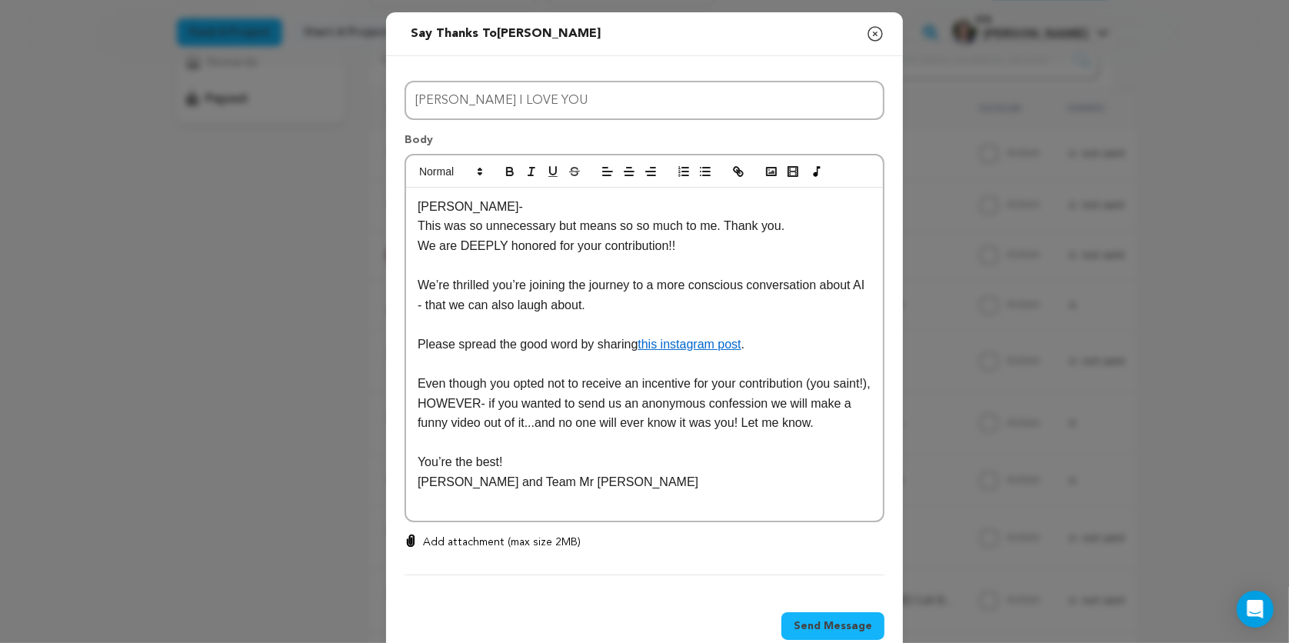
scroll to position [33, 0]
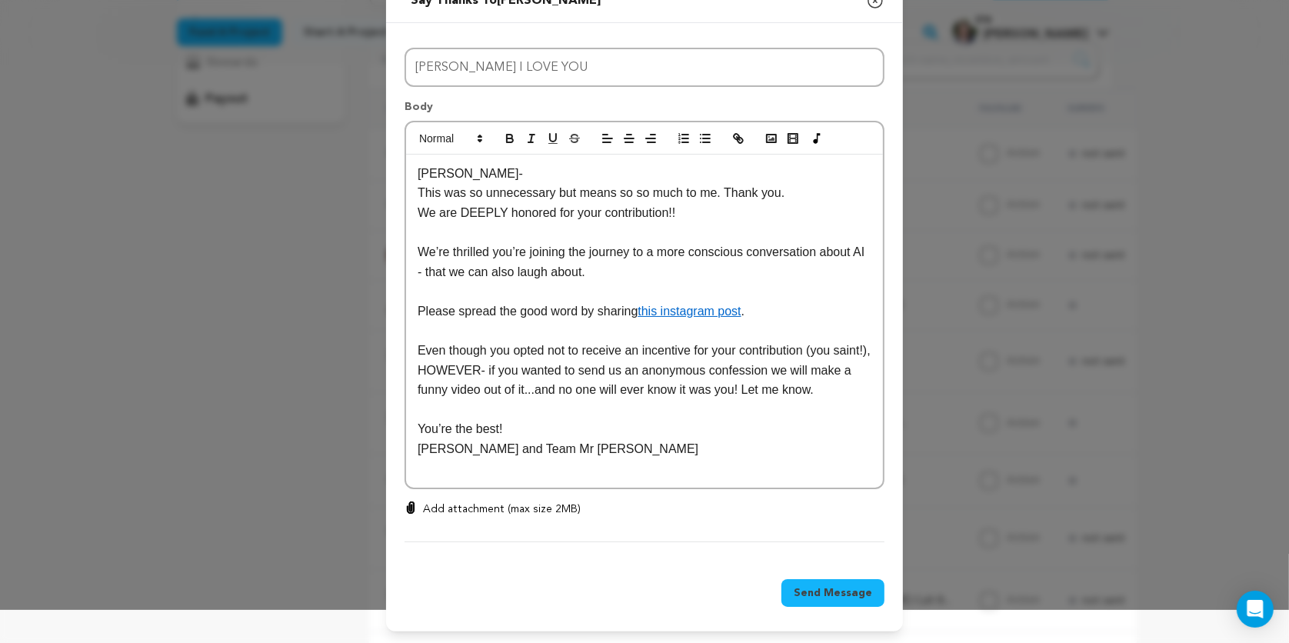
click at [835, 584] on button "Send Message" at bounding box center [832, 593] width 103 height 28
